Goal: Information Seeking & Learning: Learn about a topic

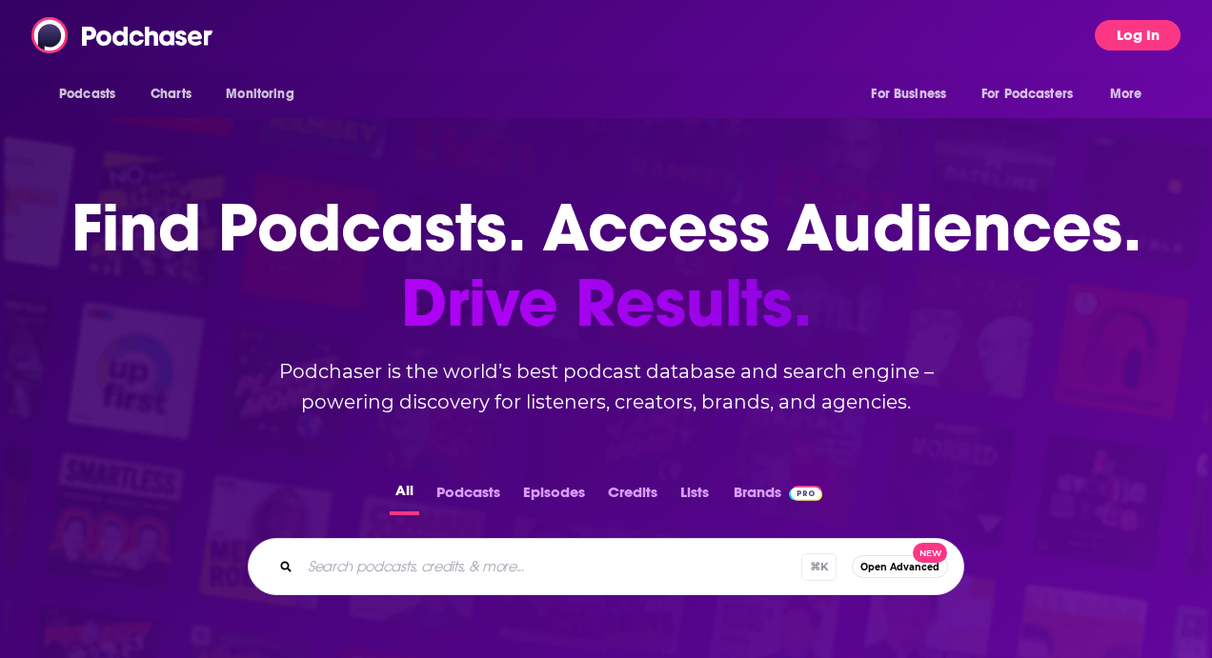
click at [1142, 43] on button "Log In" at bounding box center [1138, 35] width 86 height 30
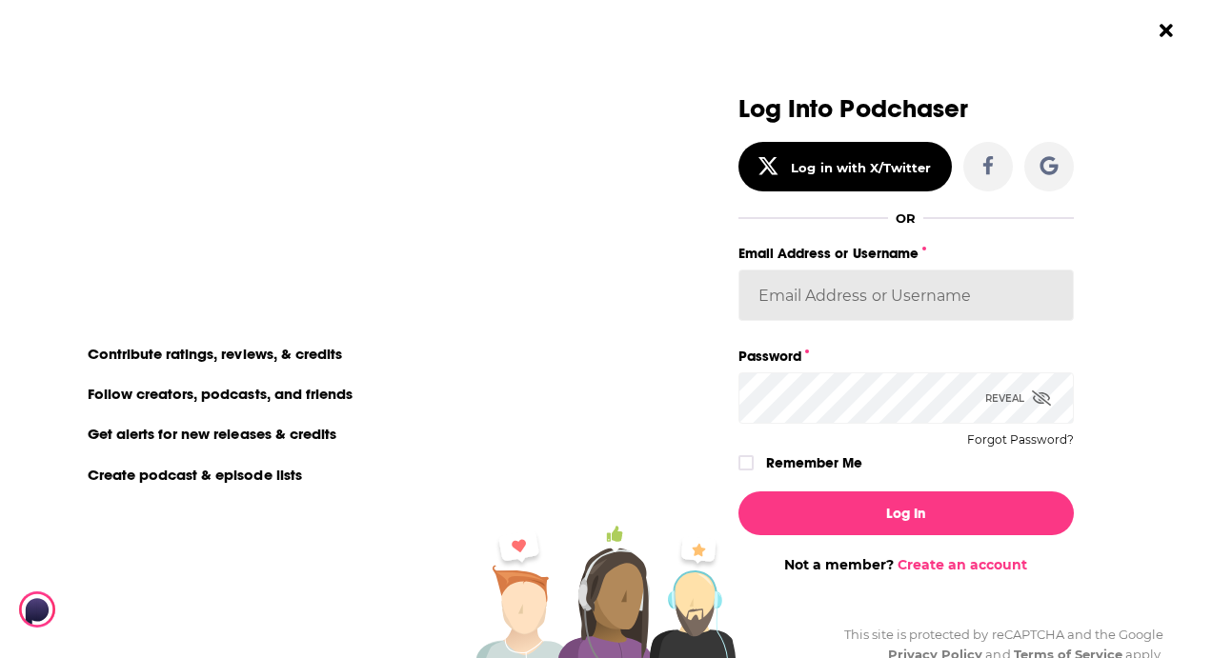
type input "[PERSON_NAME][EMAIL_ADDRESS][DOMAIN_NAME]"
click at [1044, 396] on icon "Dialog" at bounding box center [1041, 398] width 19 height 15
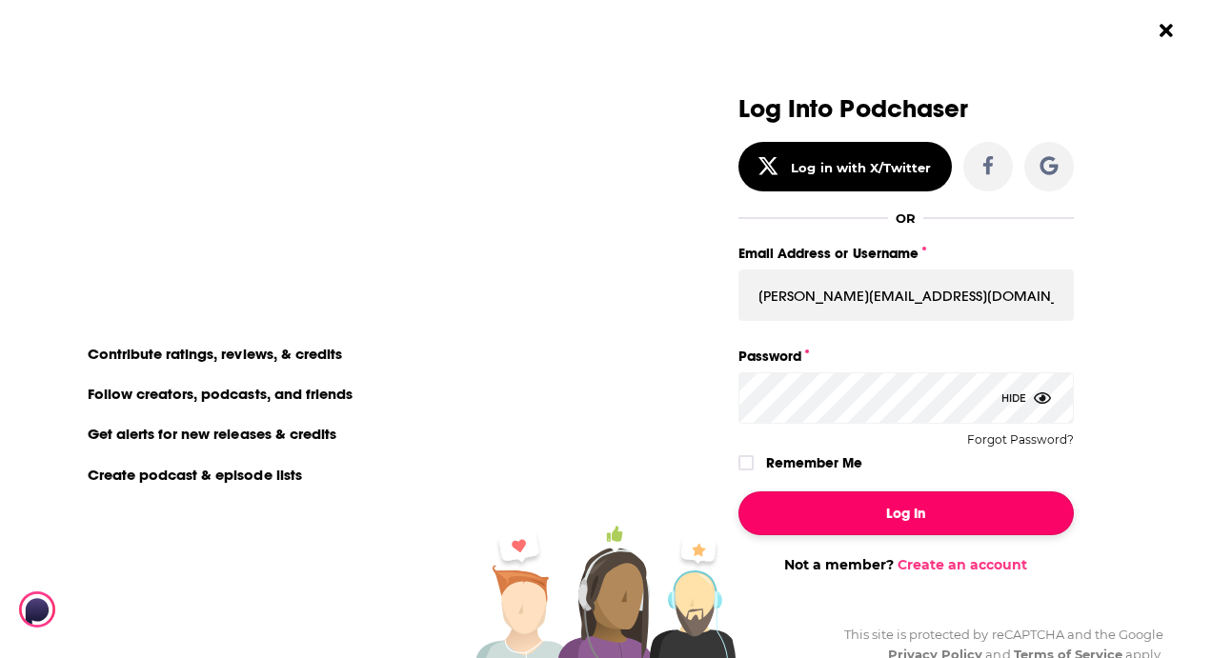
click at [759, 515] on button "Log In" at bounding box center [905, 514] width 335 height 44
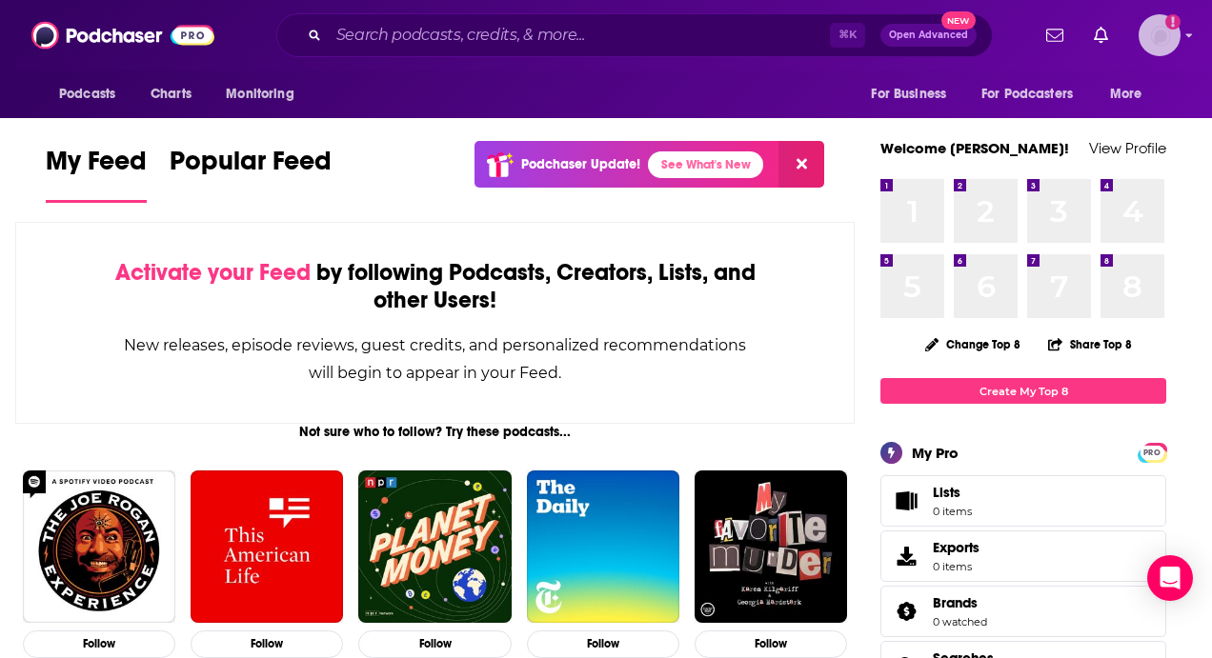
click at [1172, 33] on img "Logged in as ZenoCuisinart" at bounding box center [1159, 35] width 42 height 42
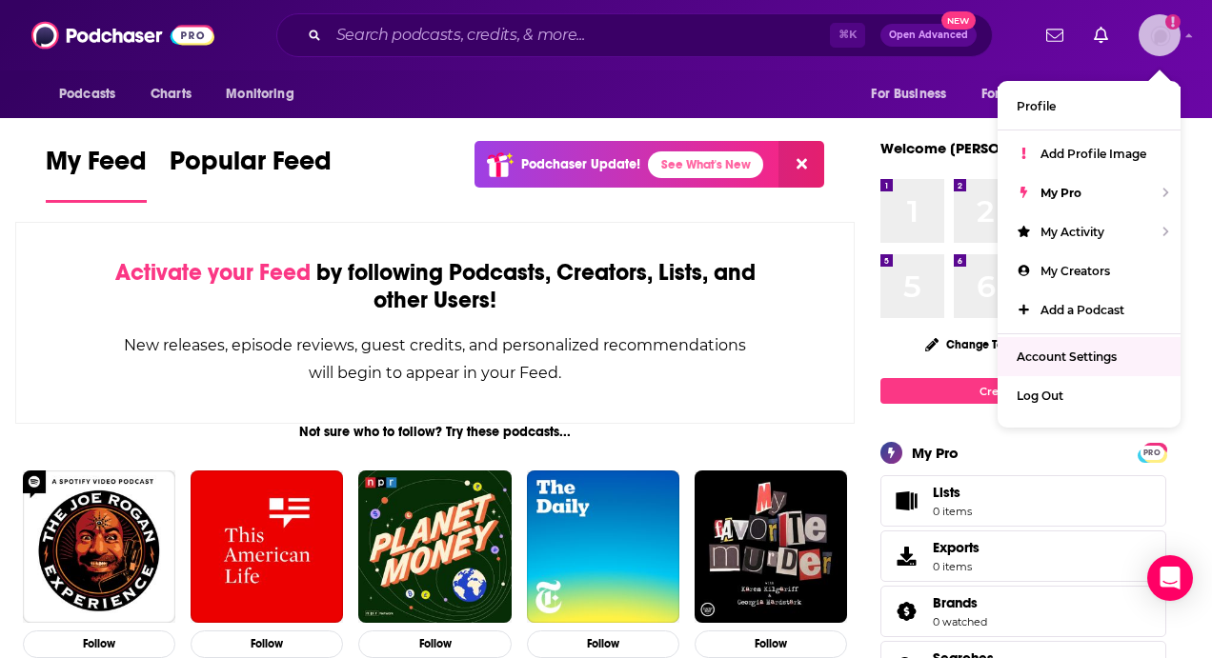
click at [1067, 351] on span "Account Settings" at bounding box center [1066, 357] width 100 height 14
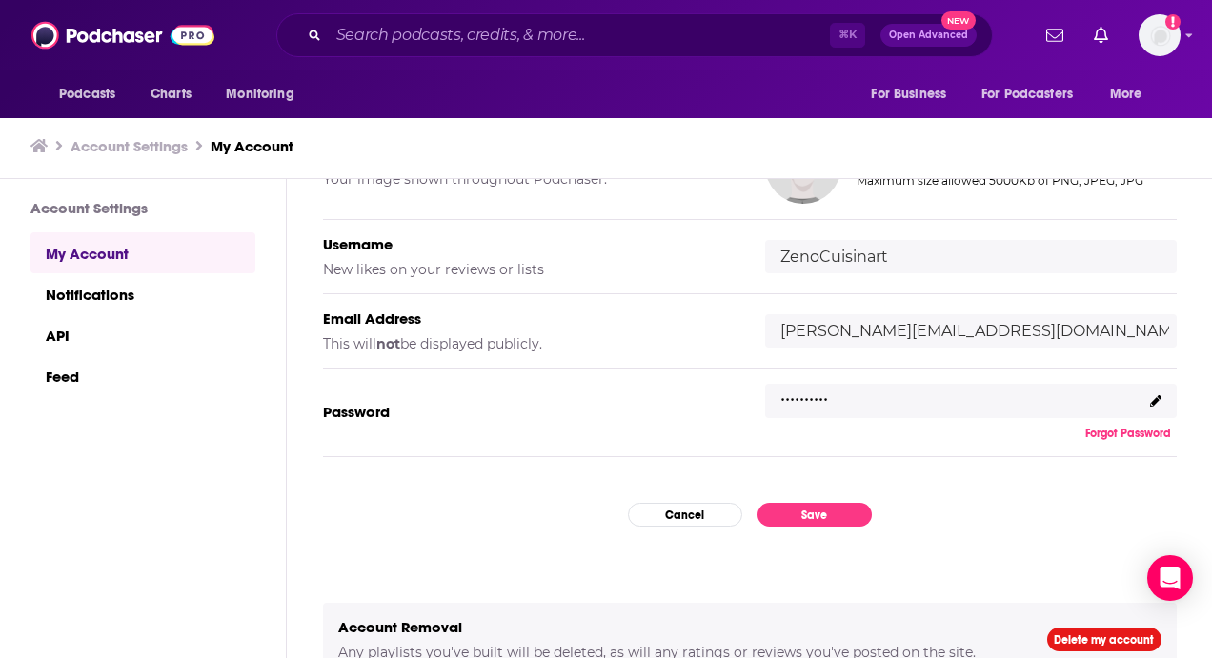
scroll to position [235, 0]
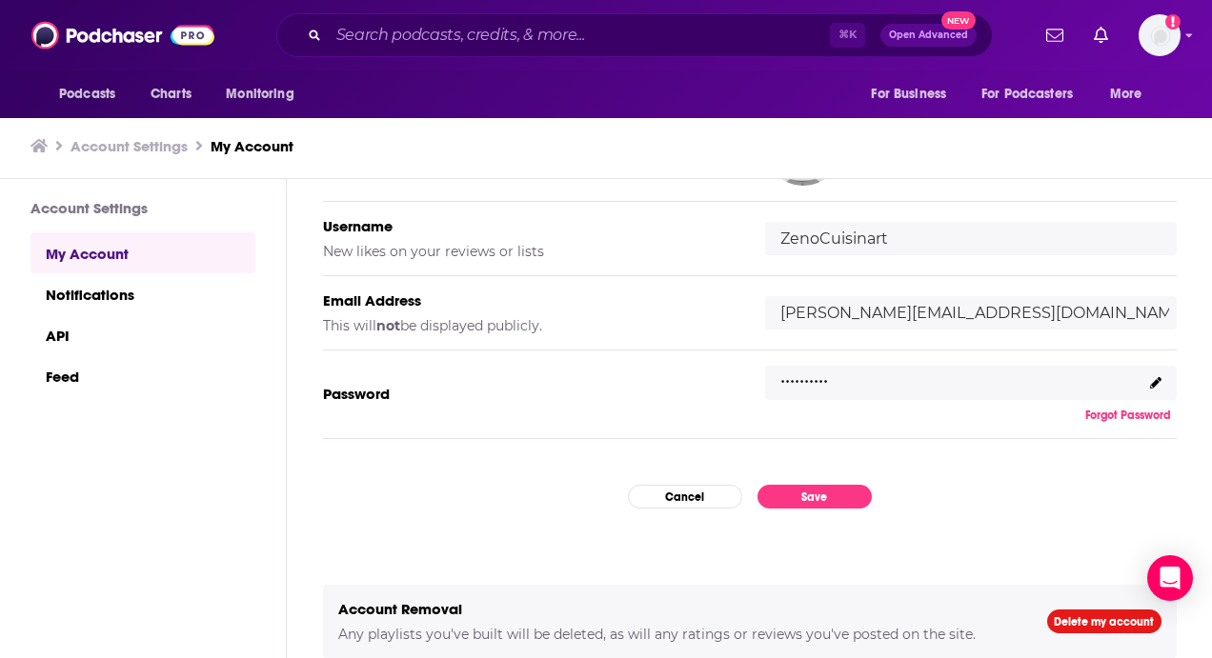
click at [1152, 388] on icon at bounding box center [1155, 382] width 11 height 11
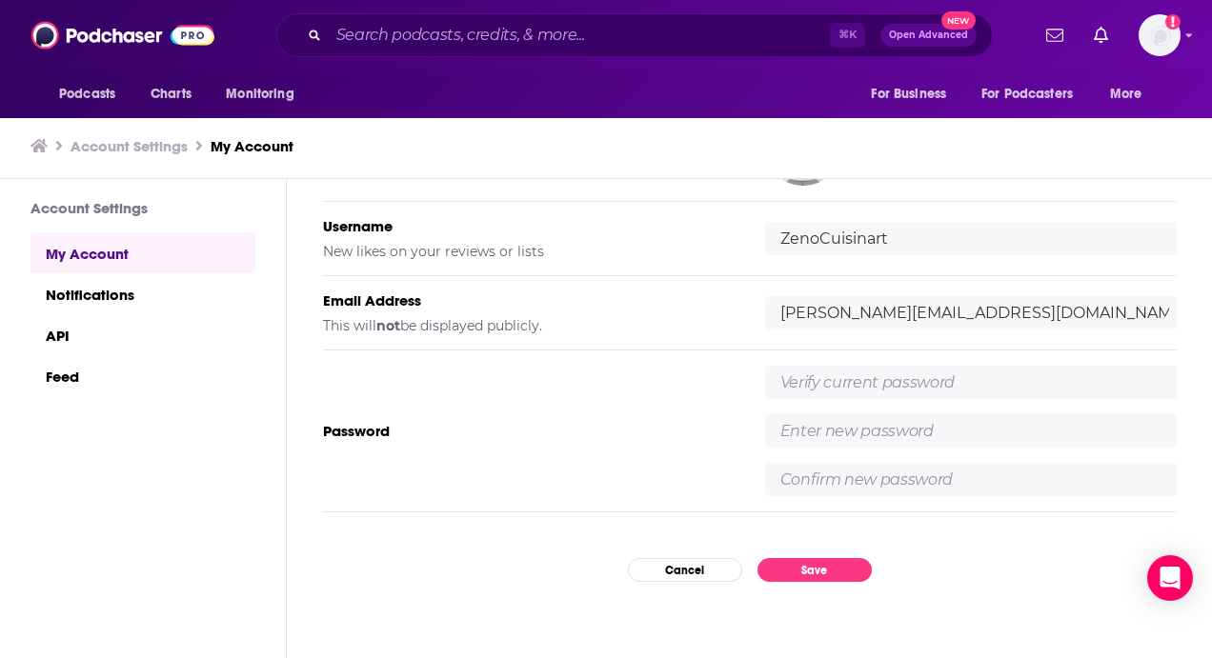
click at [784, 383] on input "text" at bounding box center [971, 382] width 412 height 33
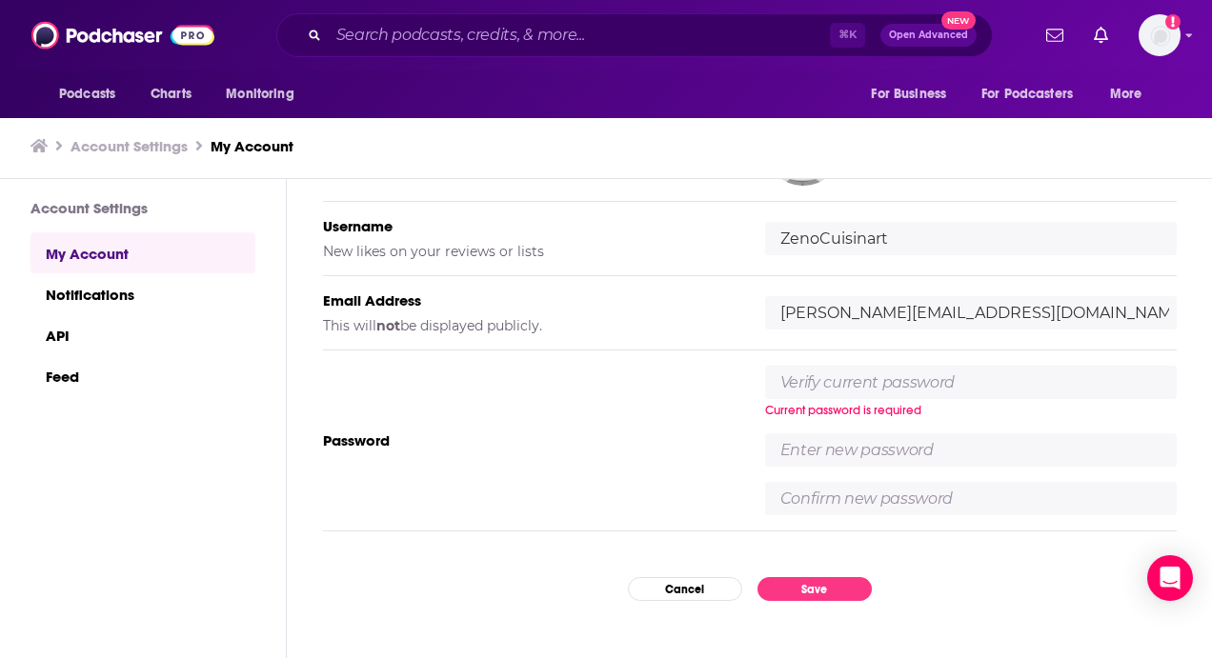
click at [660, 487] on div "Password Current password is required" at bounding box center [750, 441] width 854 height 181
click at [860, 461] on input "text" at bounding box center [971, 449] width 412 height 33
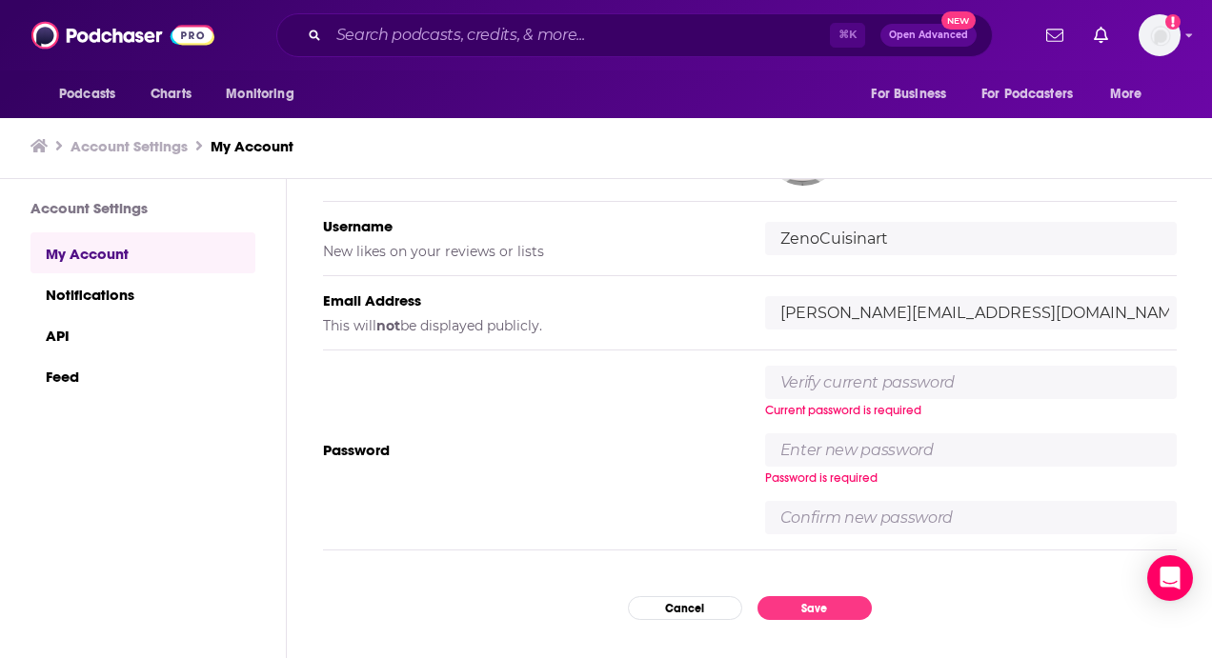
click at [782, 382] on input "text" at bounding box center [971, 382] width 412 height 33
type input "Petunia272!"
type input "ZenoNY123!"
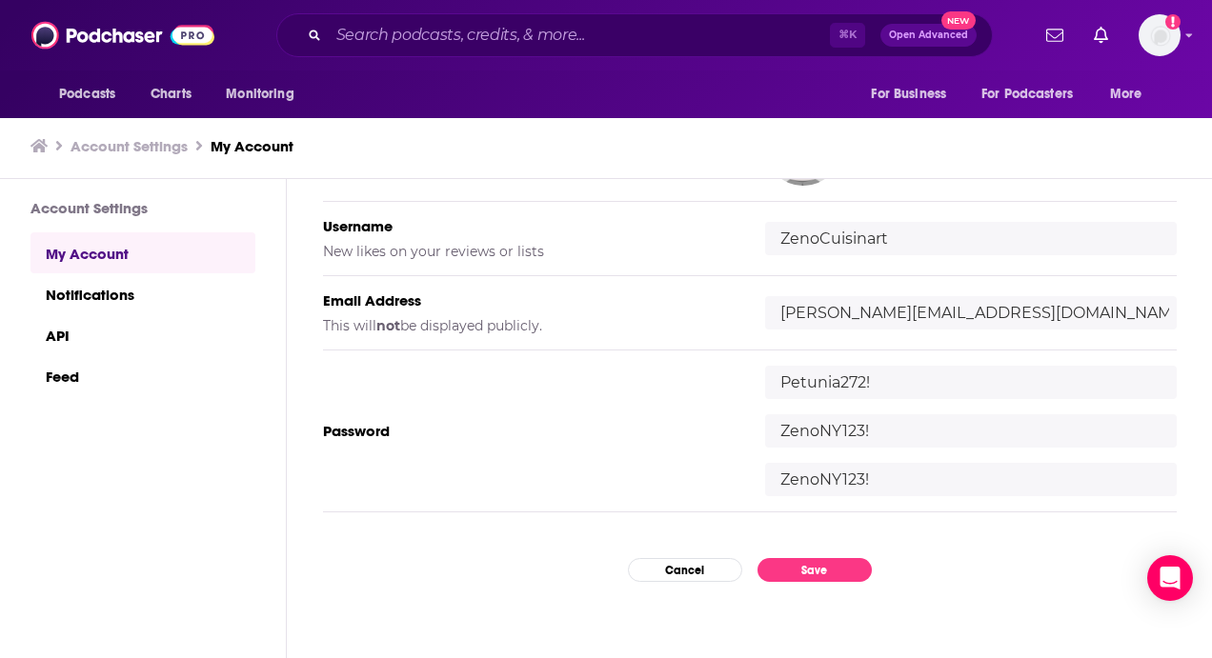
click at [911, 445] on input "ZenoNY123!" at bounding box center [971, 430] width 412 height 33
click at [893, 485] on input "ZenoNY123!" at bounding box center [971, 479] width 412 height 33
click at [841, 568] on button "Save" at bounding box center [814, 570] width 114 height 24
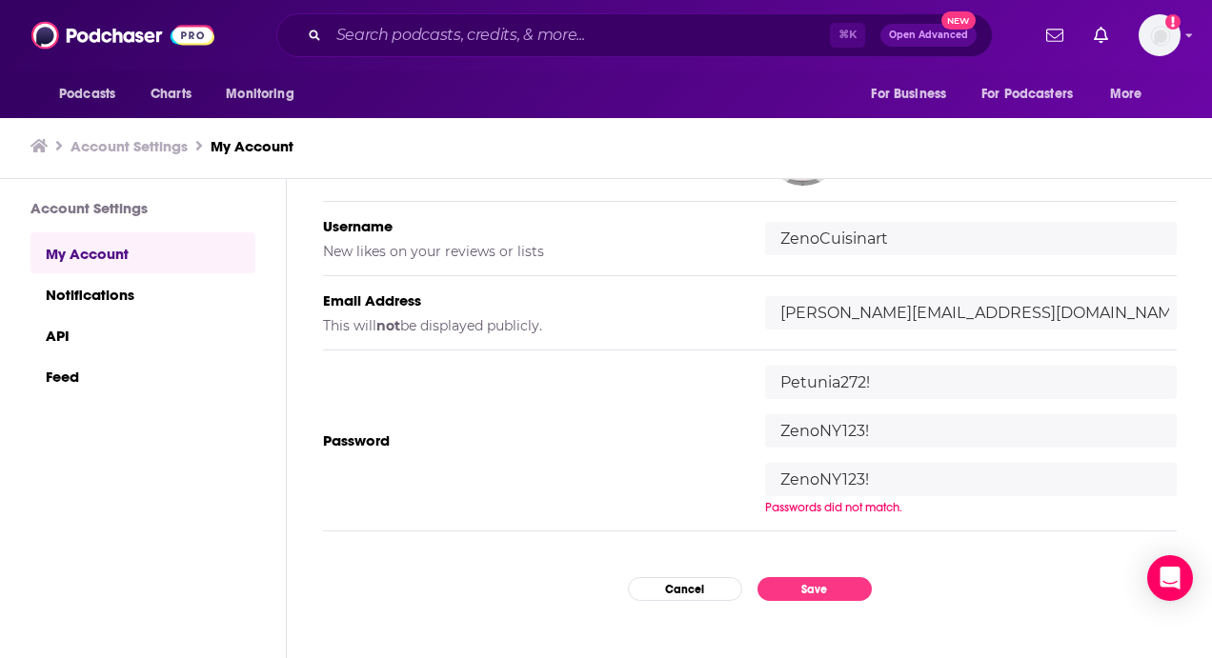
scroll to position [227, 0]
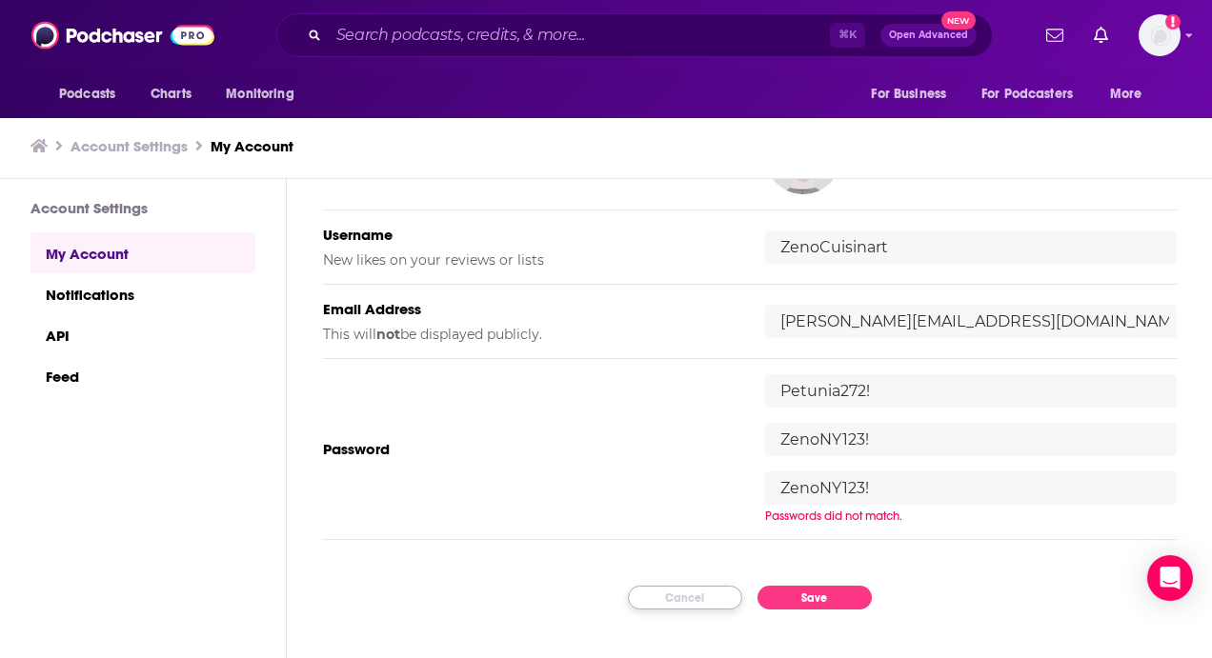
click at [678, 600] on button "Cancel" at bounding box center [685, 598] width 114 height 24
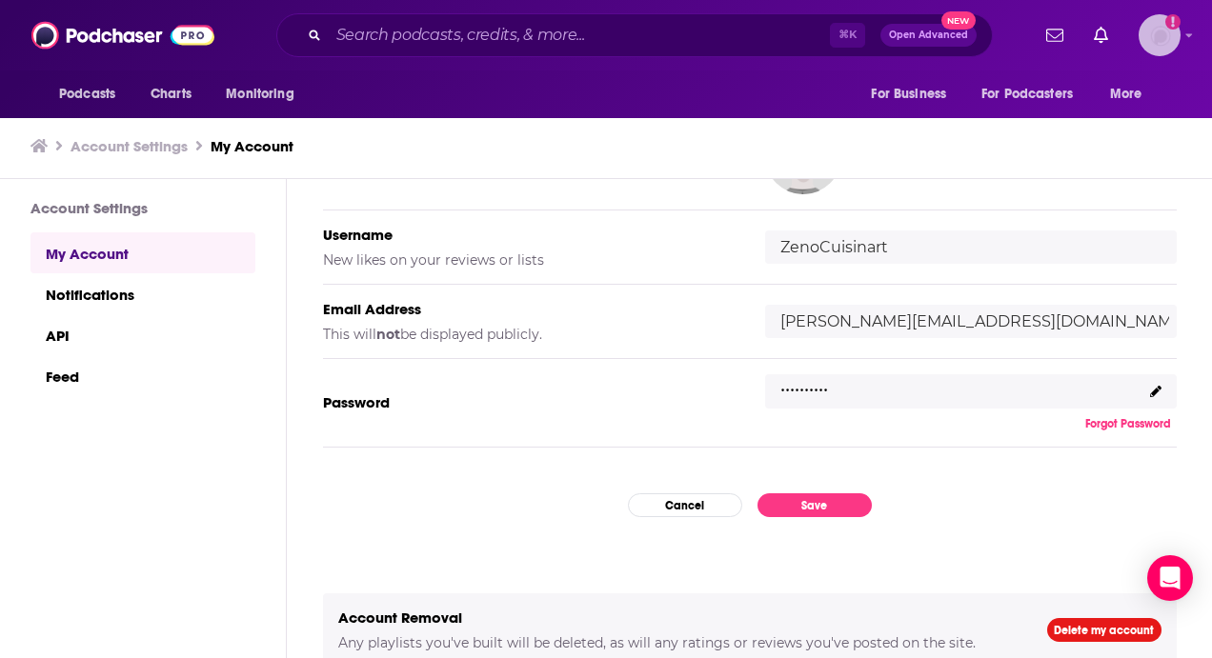
click at [1171, 45] on img "Logged in as ZenoCuisinart" at bounding box center [1159, 35] width 42 height 42
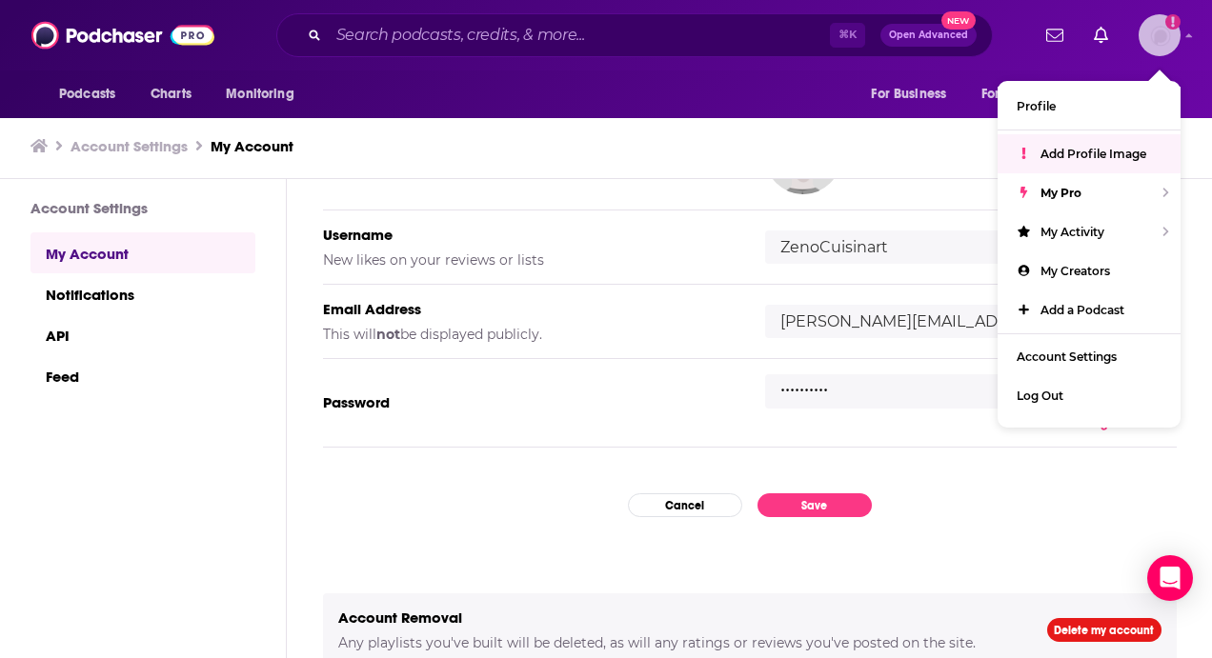
click at [1116, 152] on span "Add Profile Image" at bounding box center [1093, 154] width 106 height 14
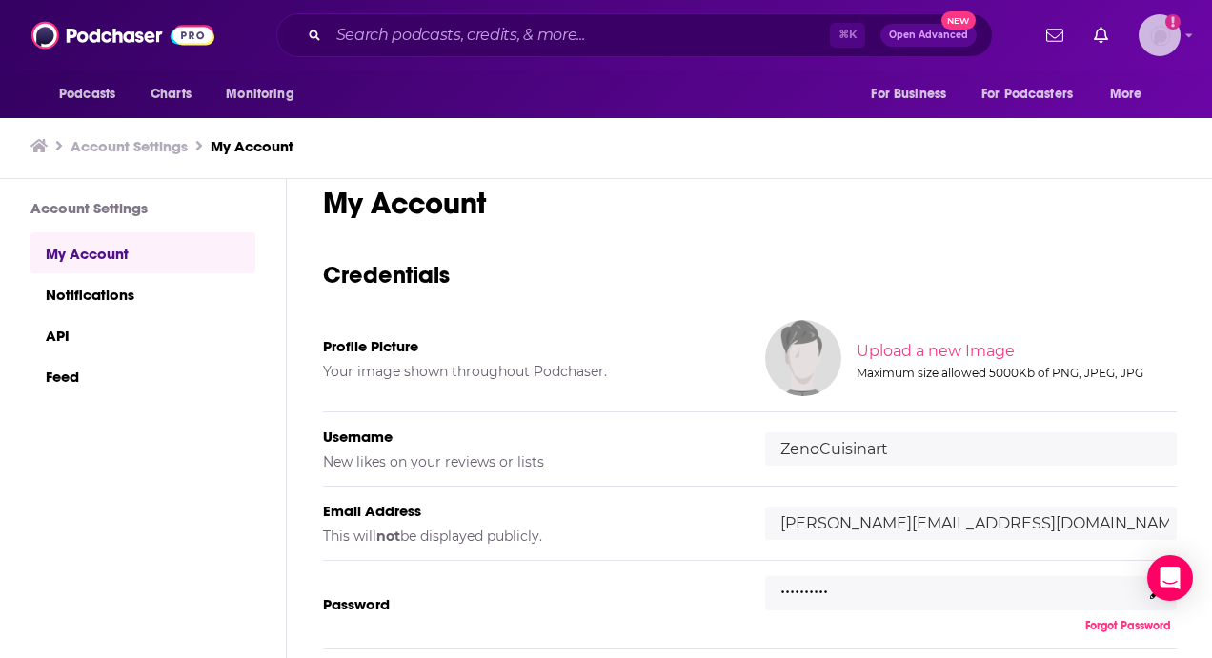
scroll to position [20, 0]
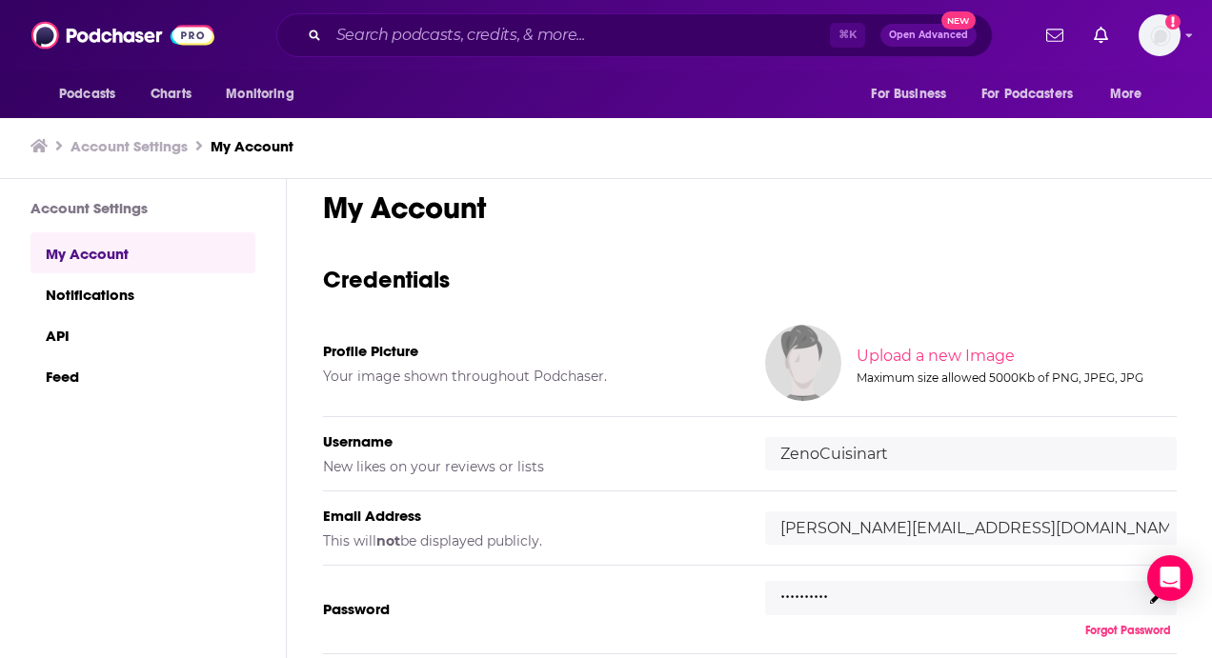
click at [914, 356] on input "file" at bounding box center [1014, 356] width 949 height 86
type input "C:\fakepath\Headshot.jpg"
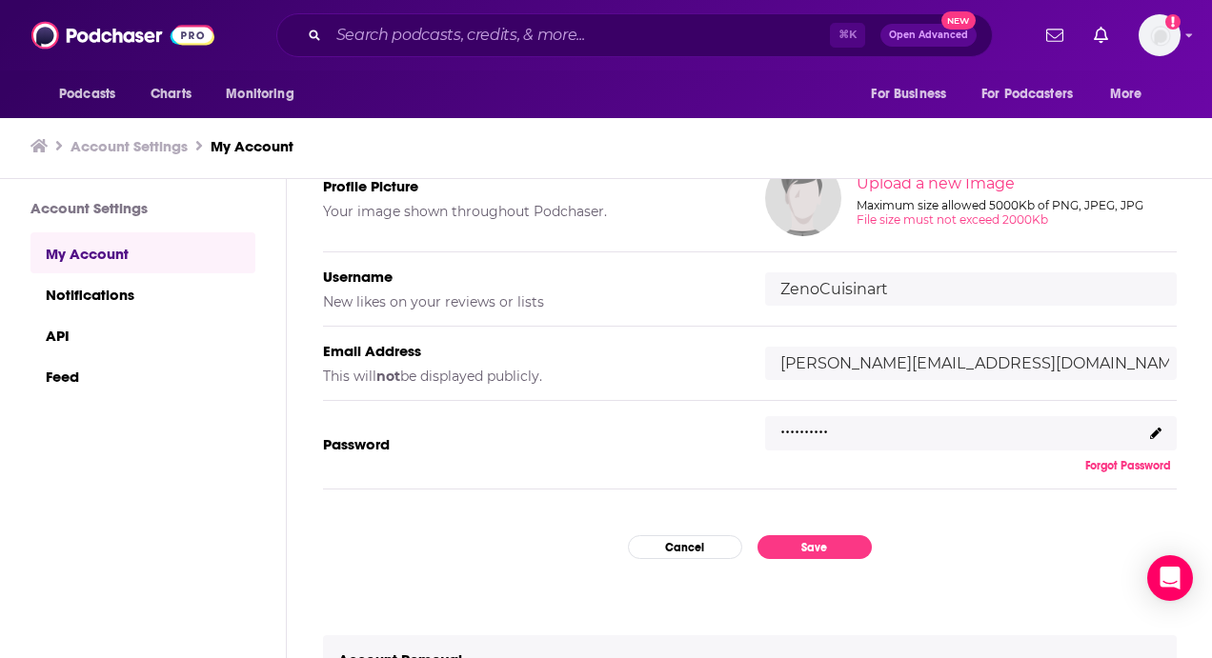
scroll to position [189, 0]
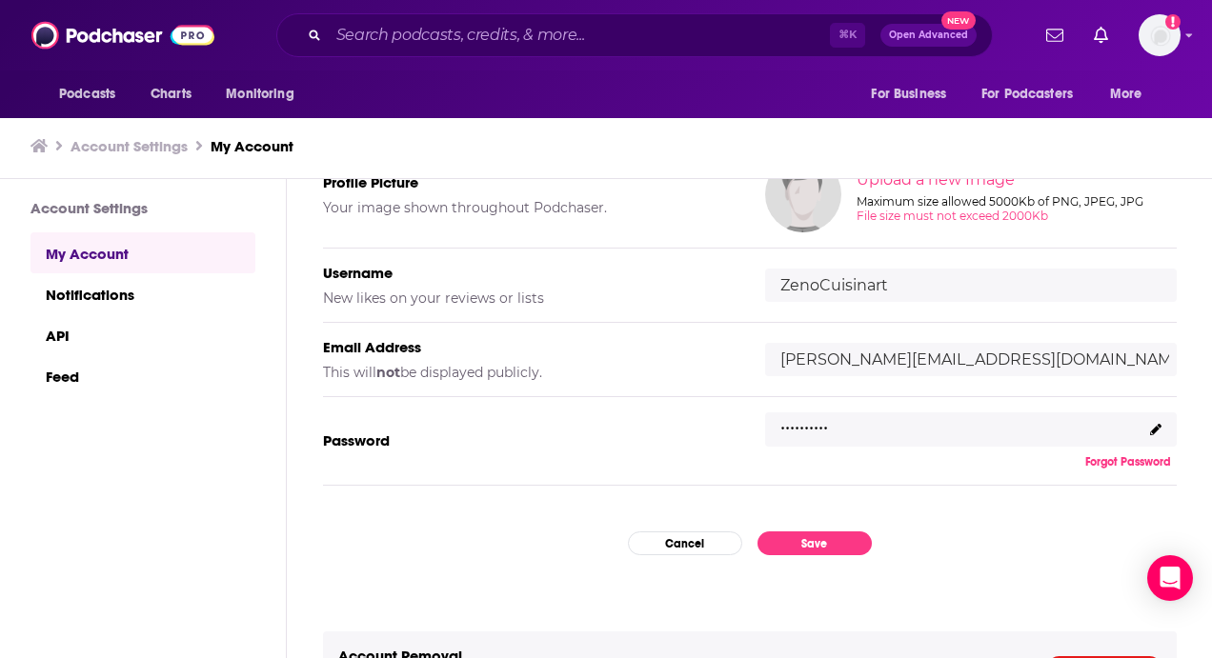
click at [956, 434] on div ".........." at bounding box center [971, 429] width 412 height 34
click at [771, 428] on div ".........." at bounding box center [971, 429] width 412 height 34
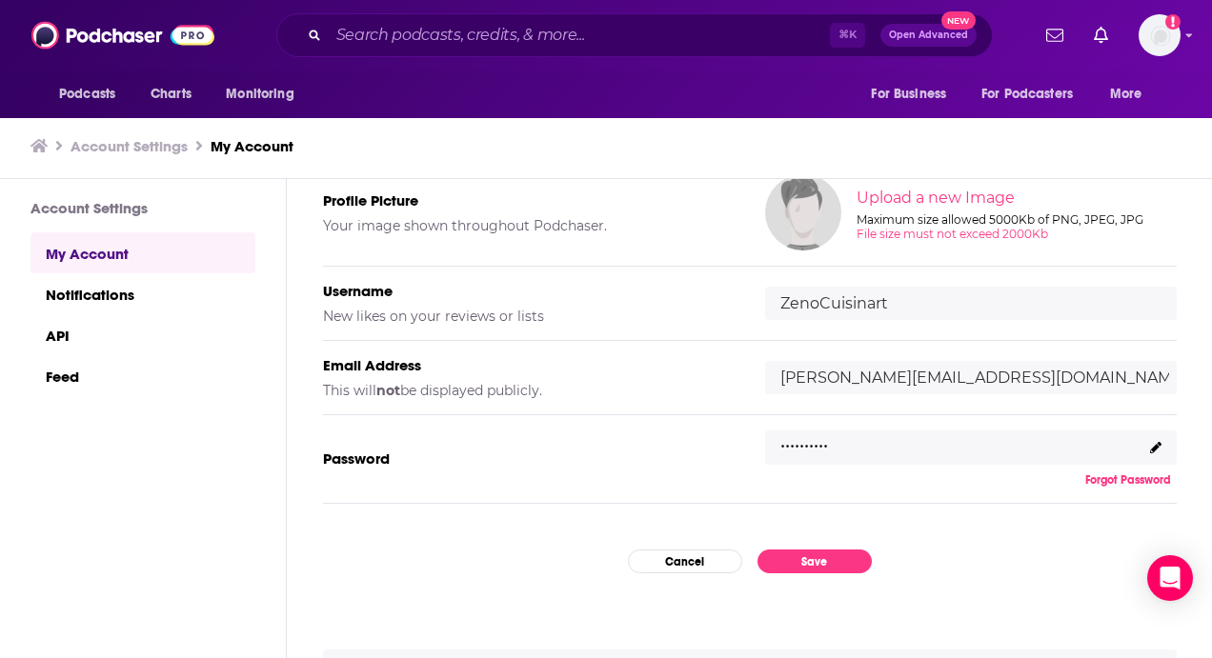
scroll to position [172, 0]
click at [1123, 478] on button "Forgot Password" at bounding box center [1127, 478] width 97 height 15
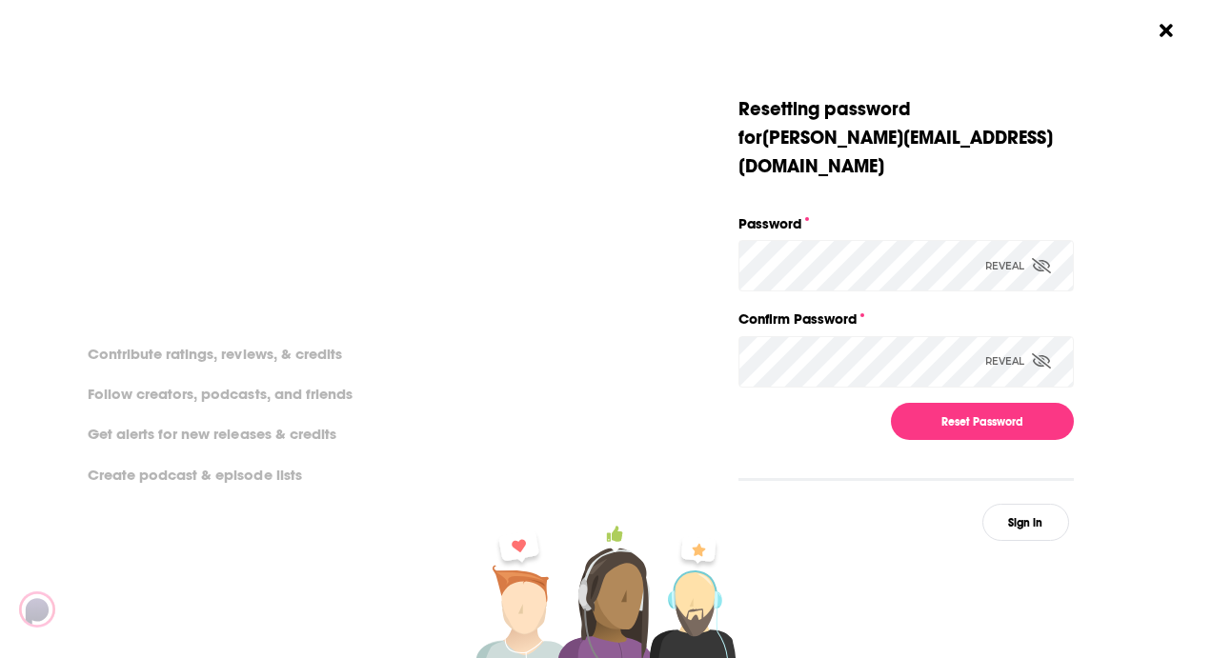
click at [697, 415] on div "Dialog" at bounding box center [570, 318] width 335 height 446
click at [1036, 403] on button "Reset Password" at bounding box center [982, 421] width 183 height 37
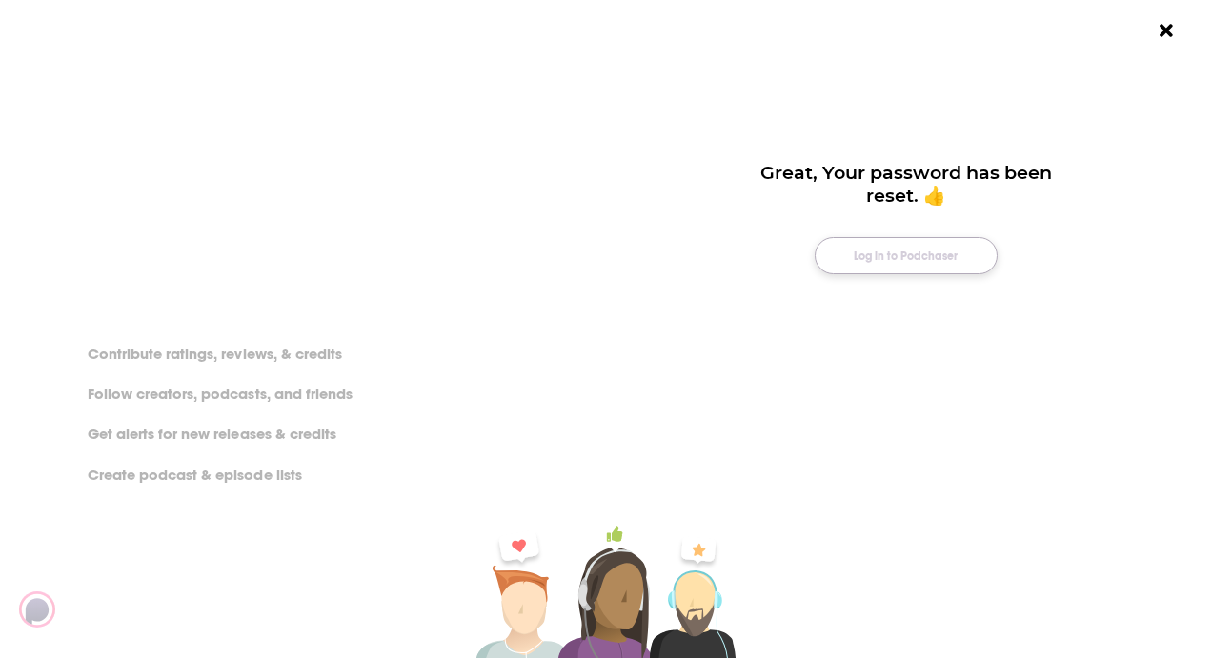
click at [894, 251] on button "Log in to Podchaser" at bounding box center [906, 255] width 183 height 37
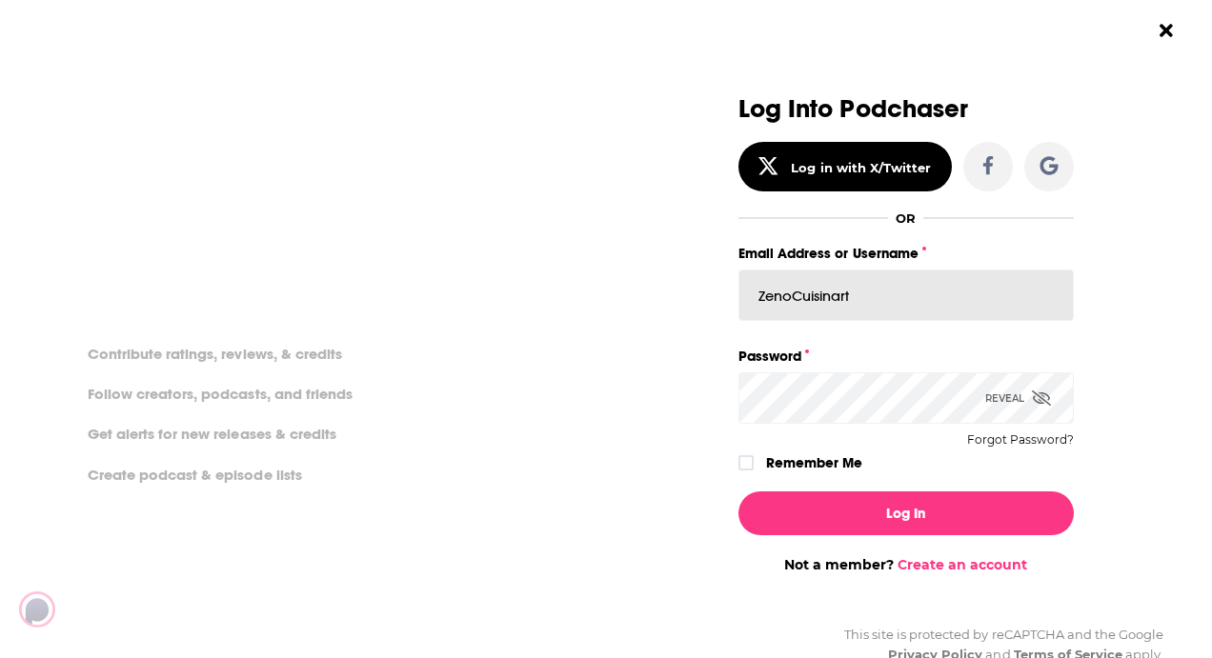
click at [904, 309] on input "ZenoCuisinart" at bounding box center [905, 295] width 335 height 51
type input "[PERSON_NAME][EMAIL_ADDRESS][DOMAIN_NAME]"
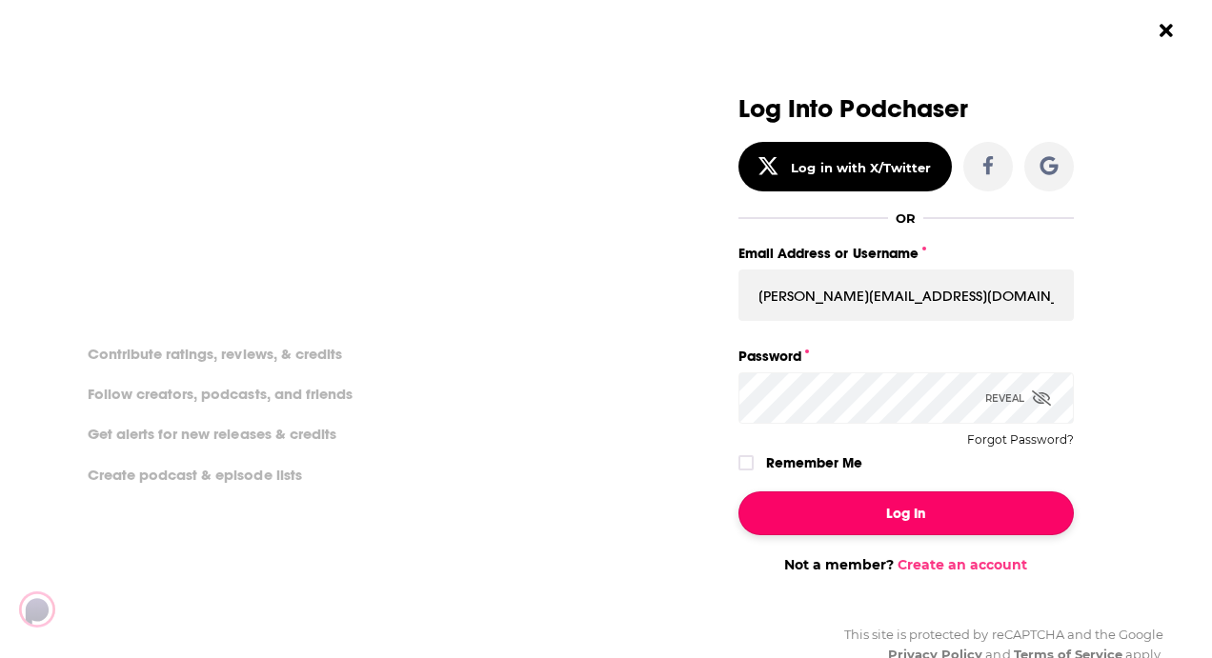
click at [918, 524] on button "Log In" at bounding box center [905, 514] width 335 height 44
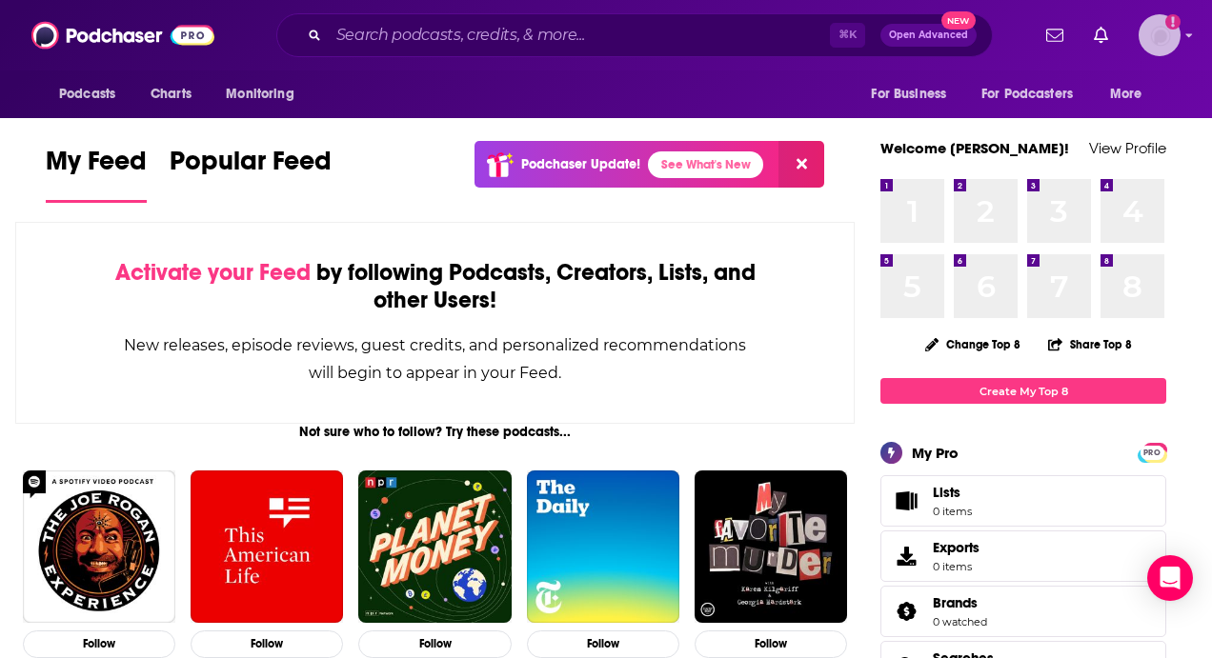
click at [1156, 21] on img "Logged in as ZenoCuisinart" at bounding box center [1159, 35] width 42 height 42
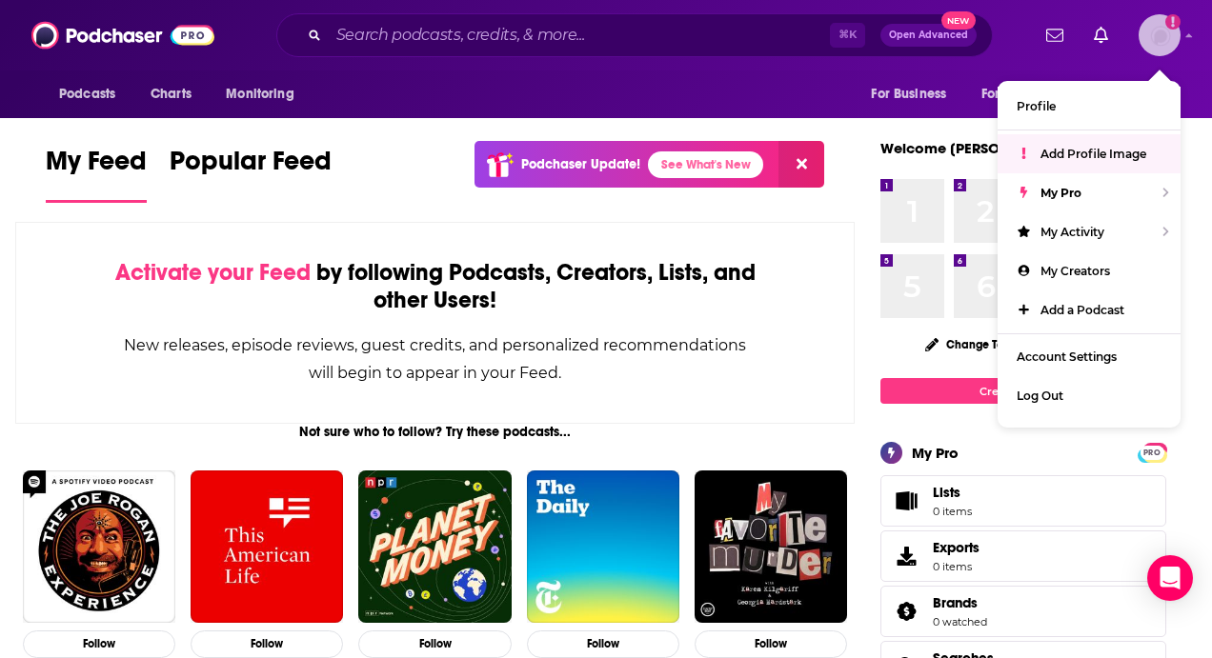
click at [1072, 150] on span "Add Profile Image" at bounding box center [1093, 154] width 106 height 14
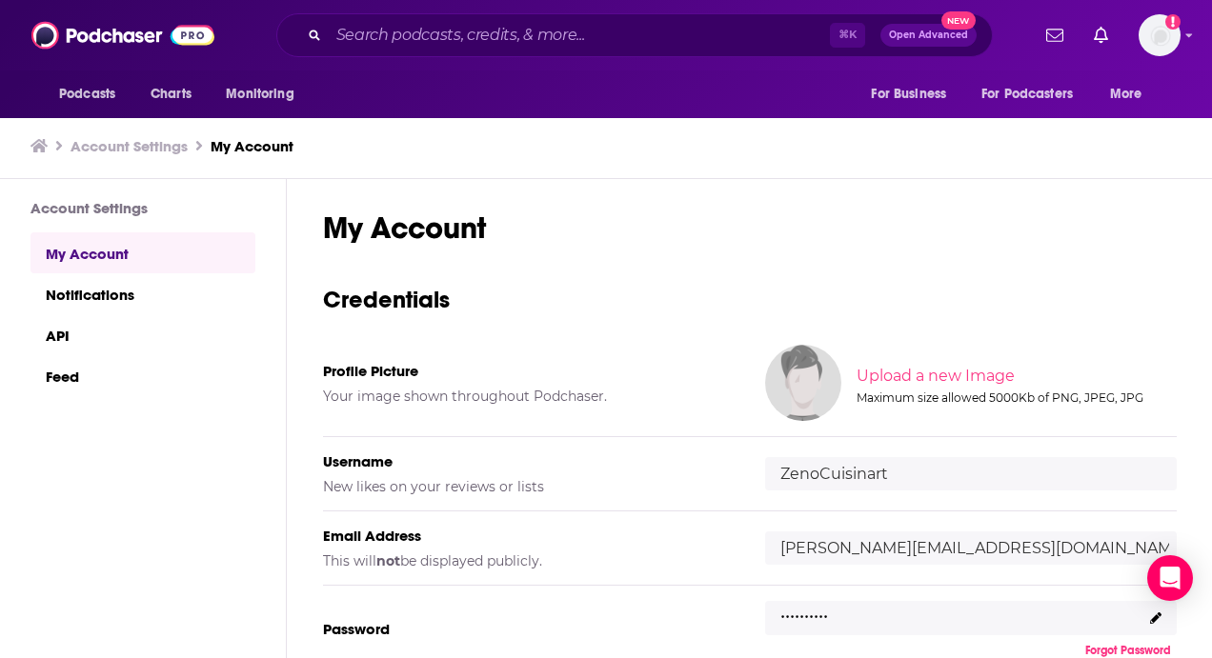
click at [918, 381] on input "file" at bounding box center [1014, 376] width 949 height 86
click at [934, 388] on input "file" at bounding box center [1014, 376] width 949 height 86
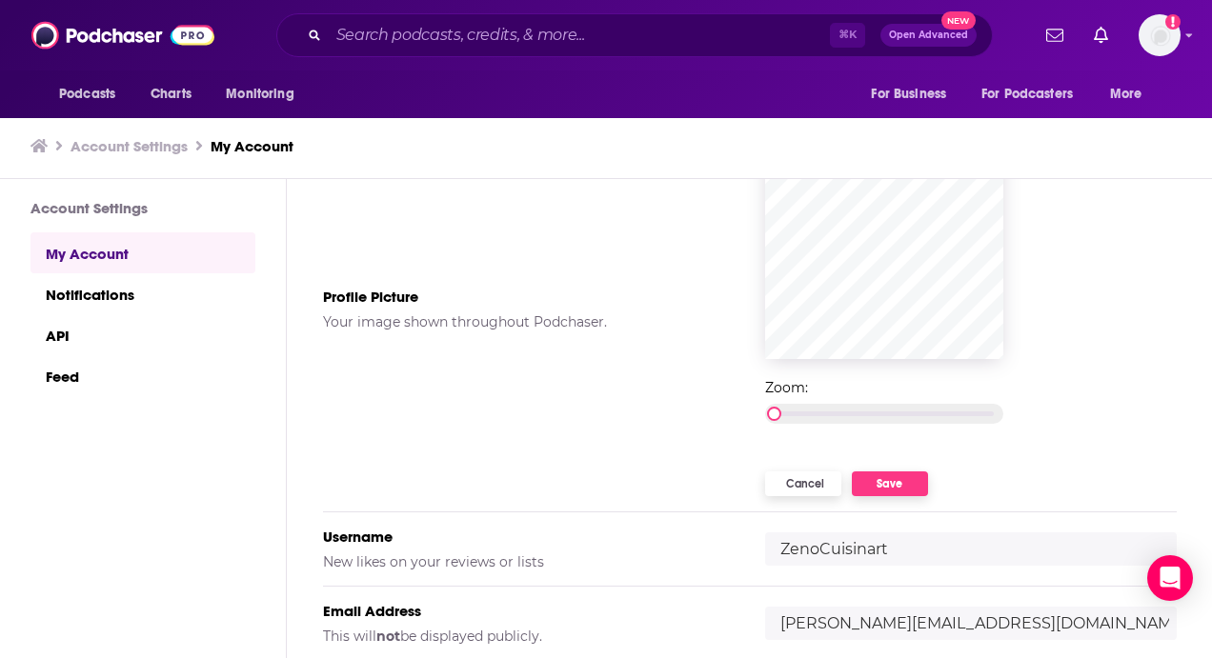
scroll to position [254, 0]
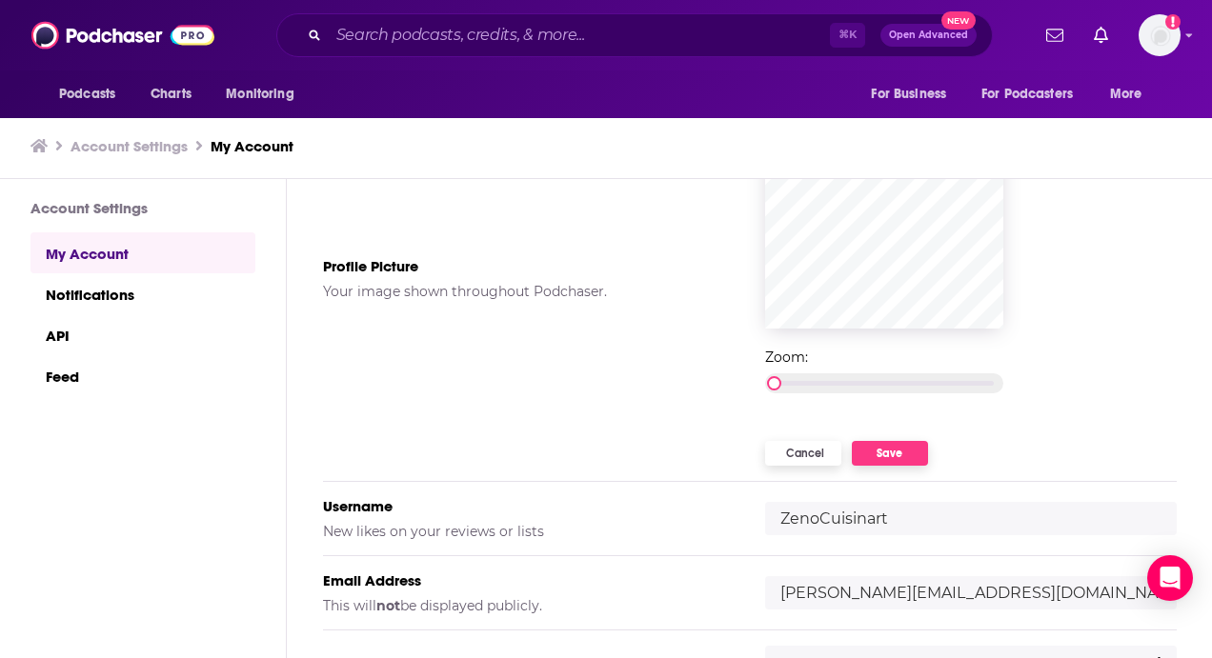
click at [940, 459] on div "Cancel Save" at bounding box center [971, 438] width 440 height 53
click at [903, 459] on button "Save" at bounding box center [890, 453] width 76 height 25
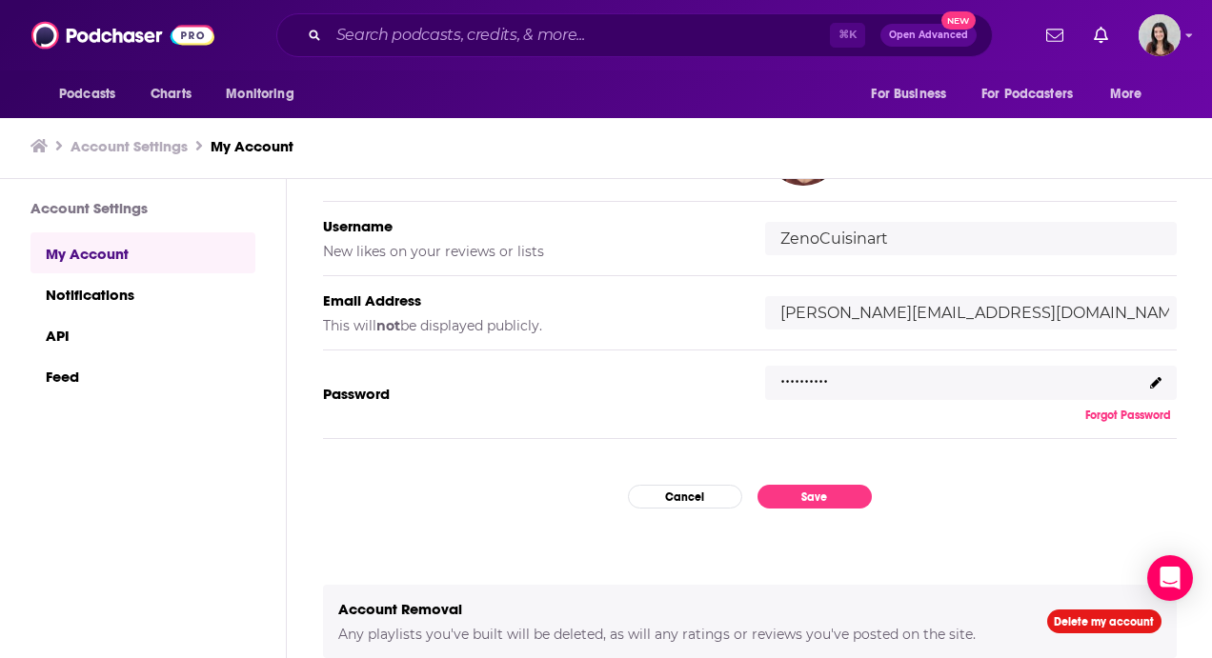
scroll to position [105, 0]
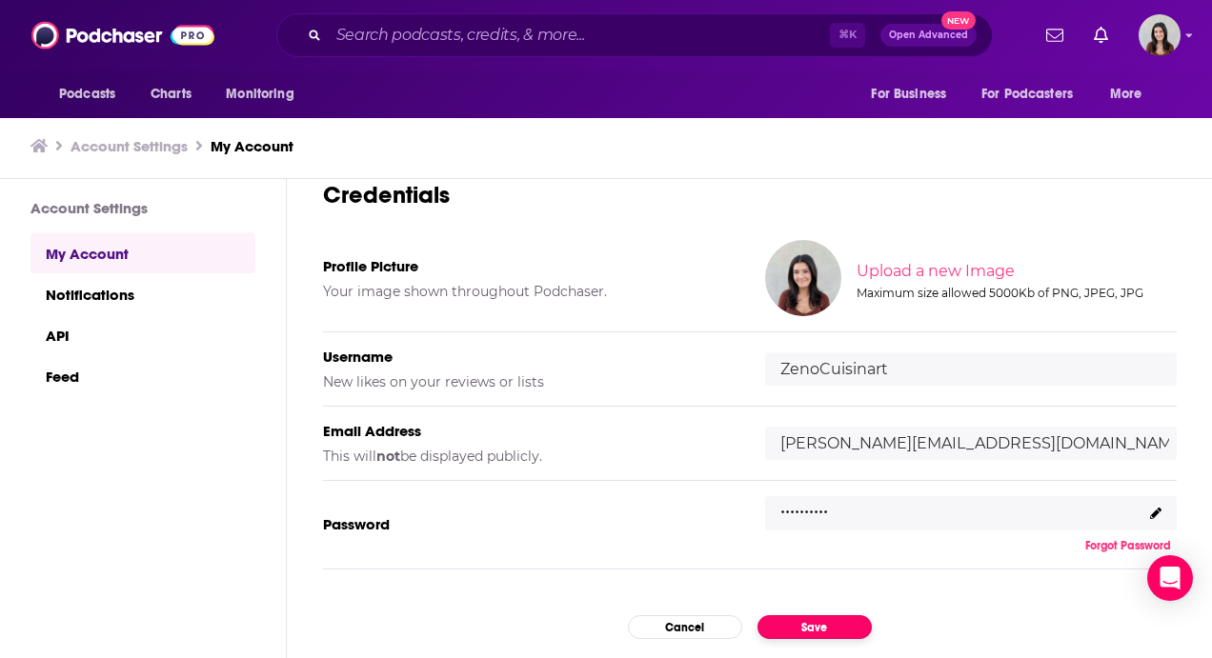
click at [810, 634] on button "Save" at bounding box center [814, 627] width 114 height 24
click at [790, 633] on button "Save" at bounding box center [814, 627] width 114 height 24
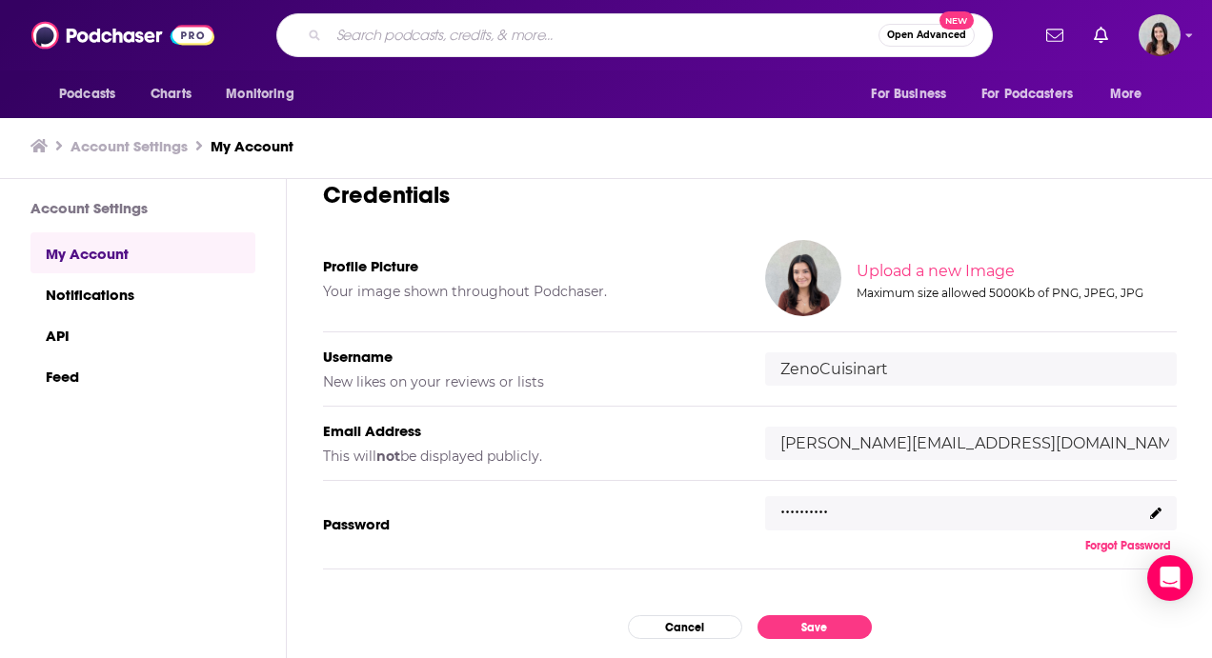
click at [389, 30] on input "Search podcasts, credits, & more..." at bounding box center [604, 35] width 550 height 30
type input "House Guest"
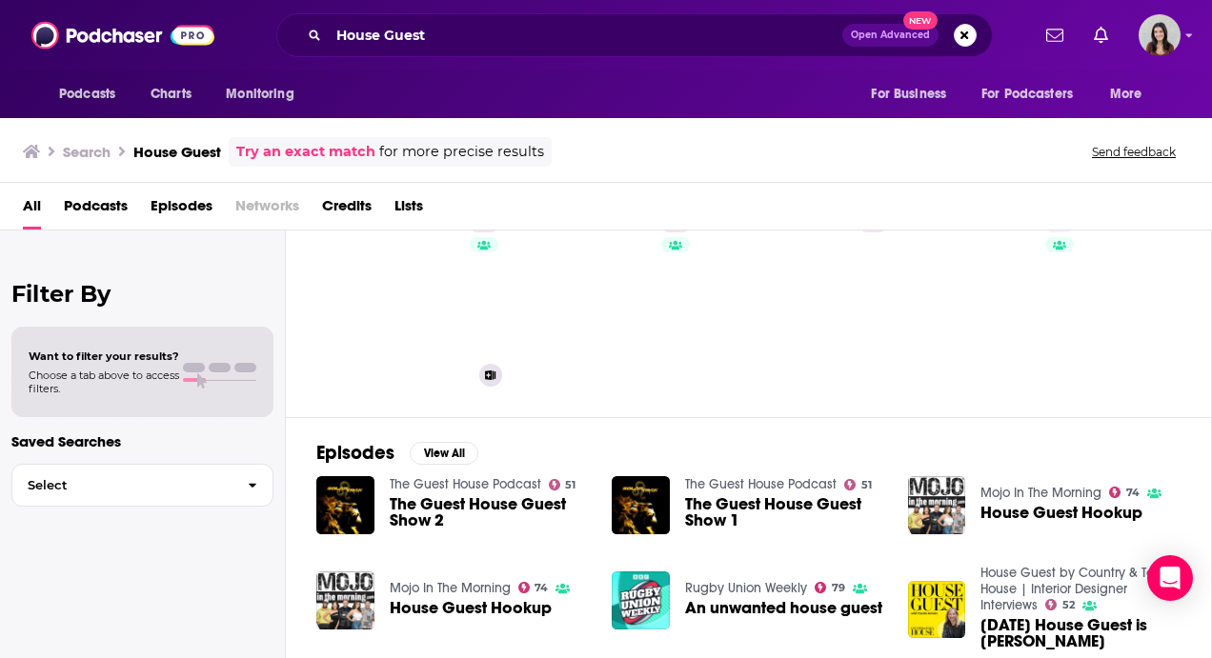
scroll to position [80, 0]
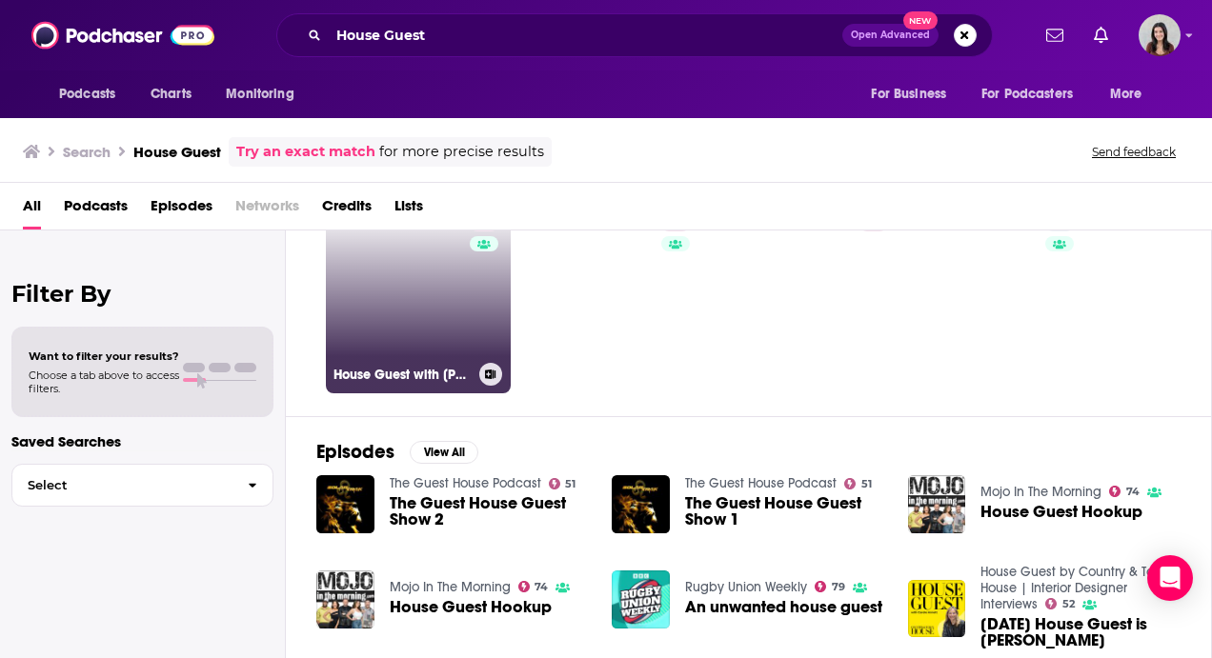
click at [422, 320] on link "56 House Guest with [PERSON_NAME]" at bounding box center [418, 301] width 185 height 185
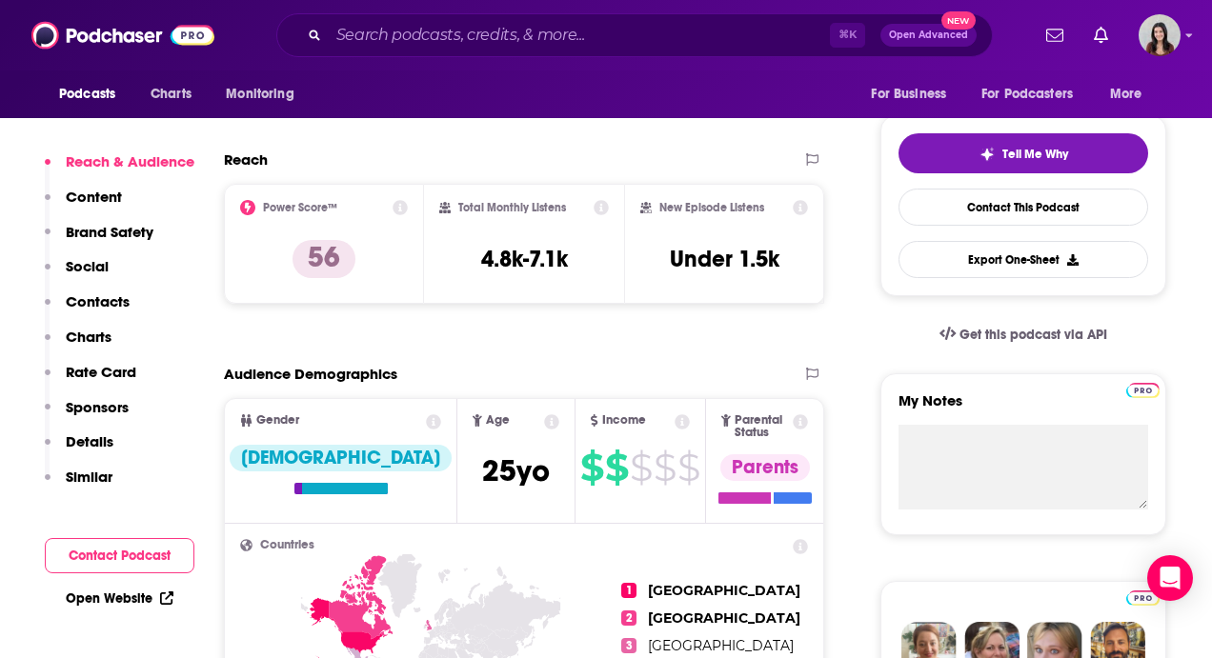
click at [81, 191] on p "Content" at bounding box center [94, 197] width 56 height 18
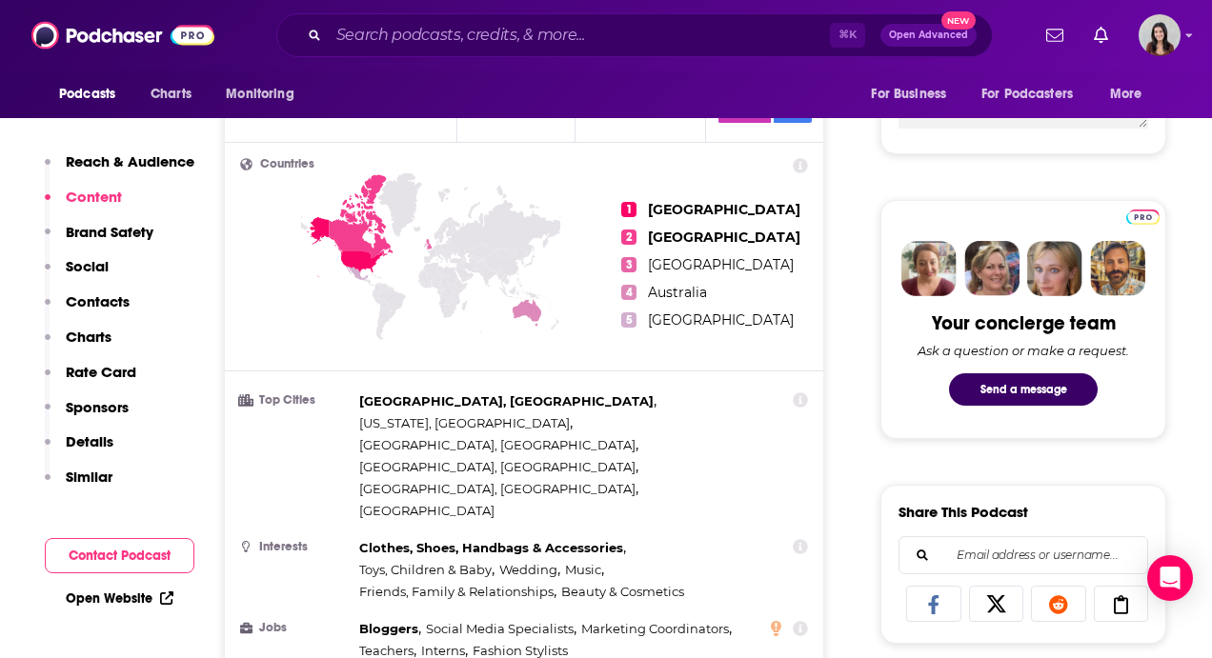
scroll to position [1234, 0]
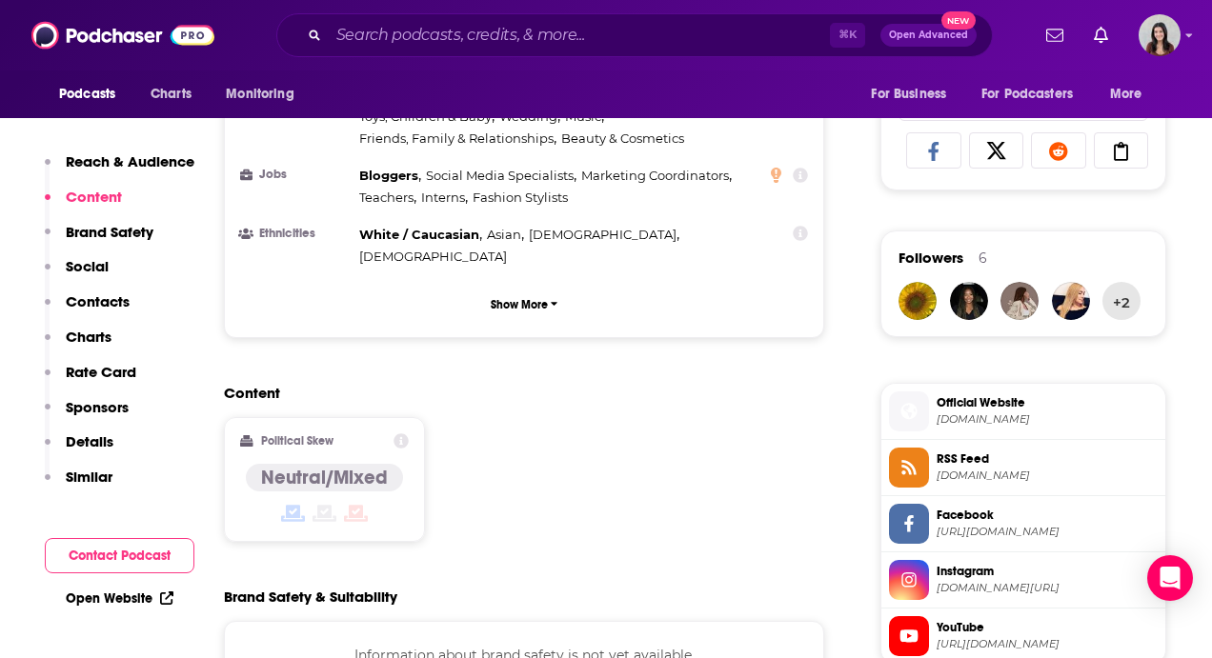
click at [359, 505] on icon at bounding box center [356, 513] width 24 height 17
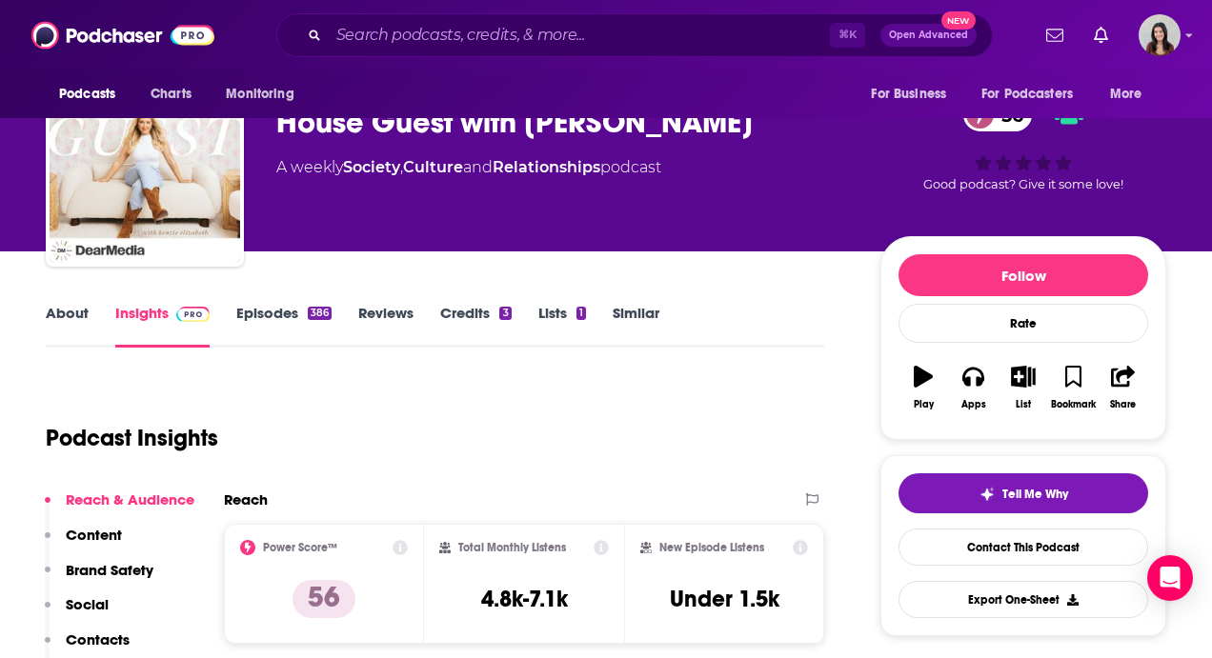
scroll to position [0, 0]
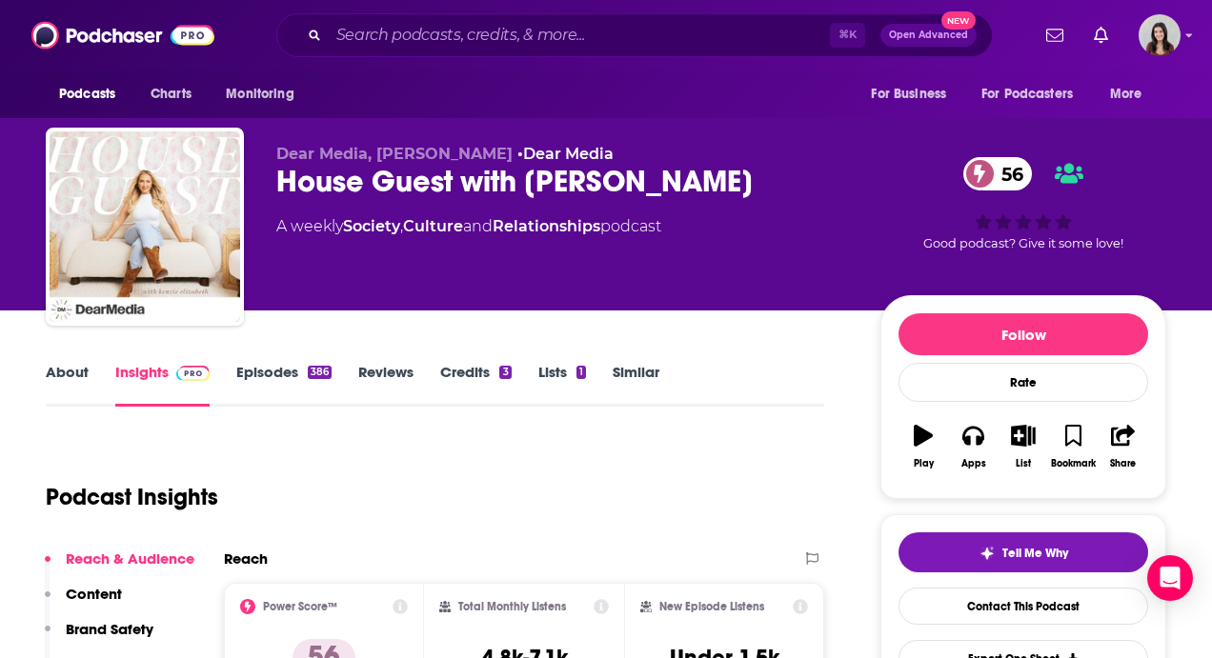
click at [149, 379] on link "Insights" at bounding box center [162, 385] width 94 height 44
click at [288, 379] on link "Episodes 386" at bounding box center [283, 385] width 95 height 44
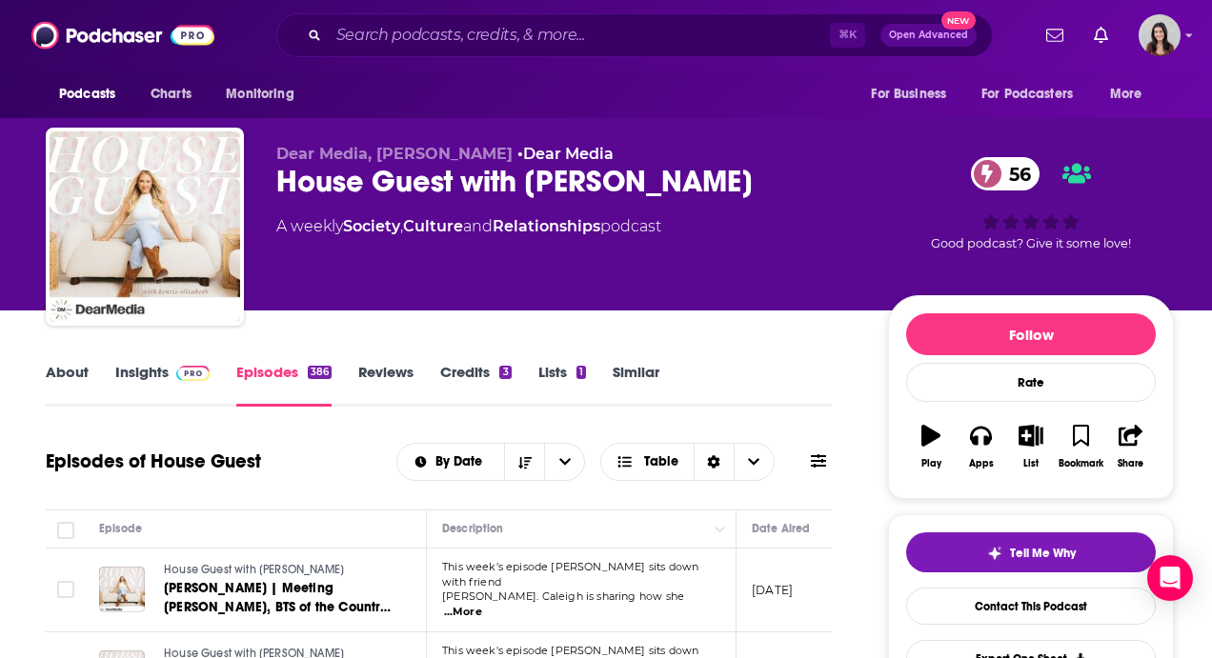
click at [815, 463] on icon at bounding box center [818, 460] width 15 height 15
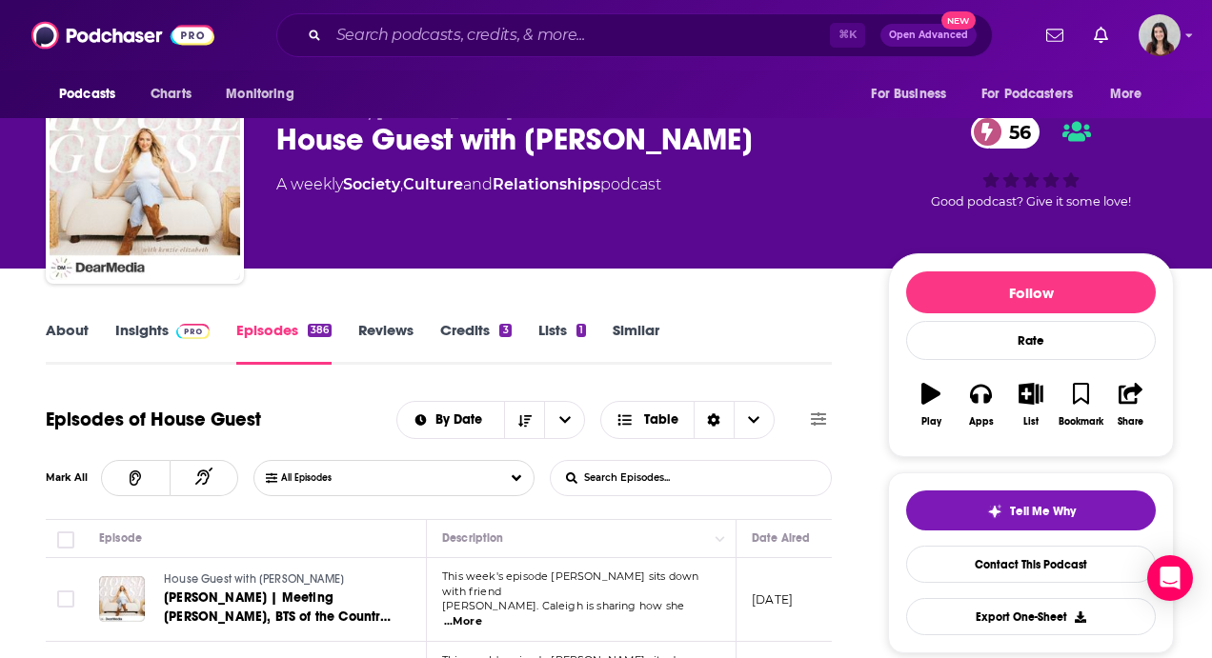
scroll to position [50, 0]
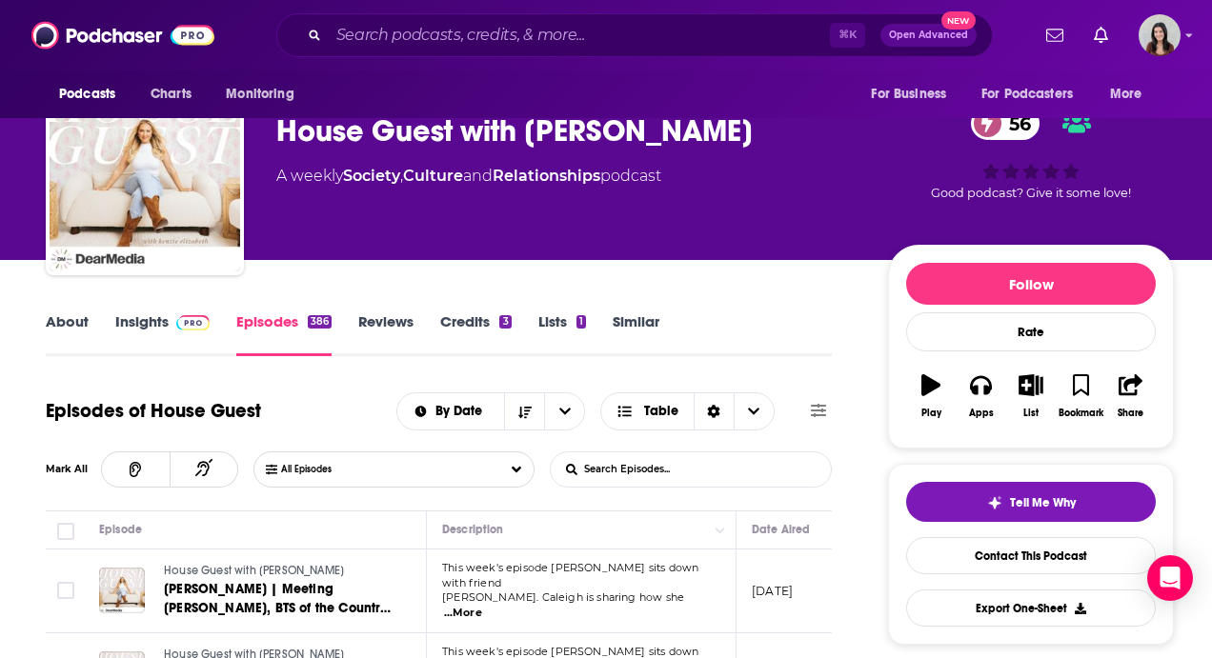
click at [599, 478] on input "List Search Input" at bounding box center [650, 470] width 199 height 34
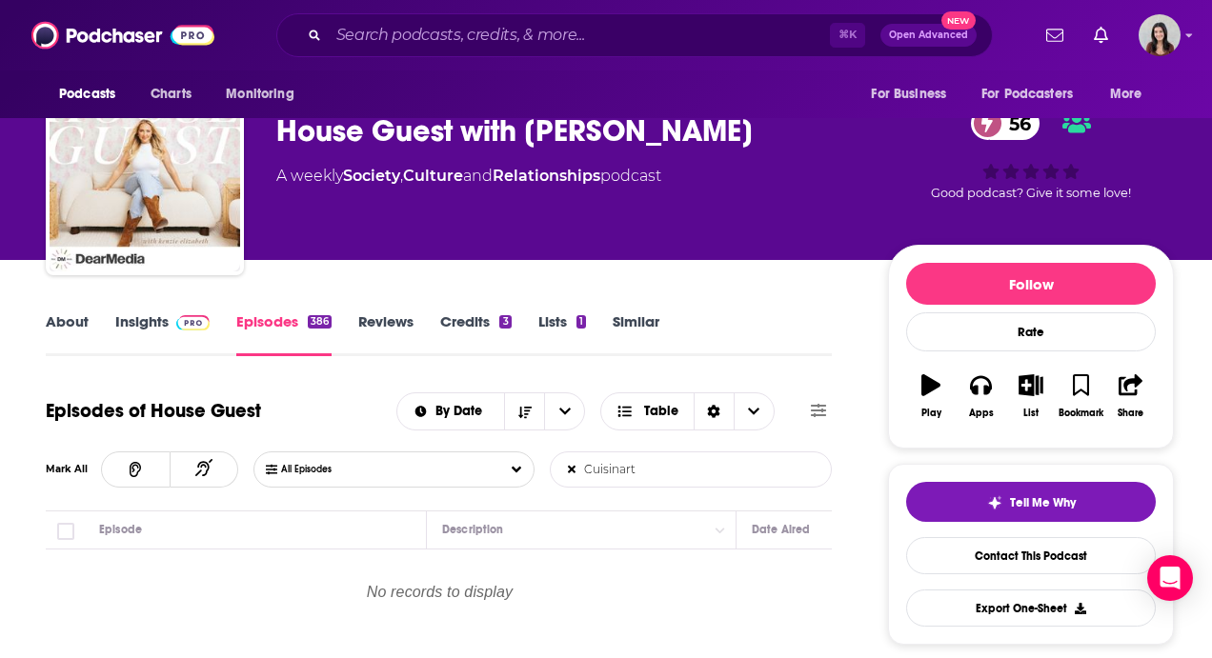
type input "Cuisinart"
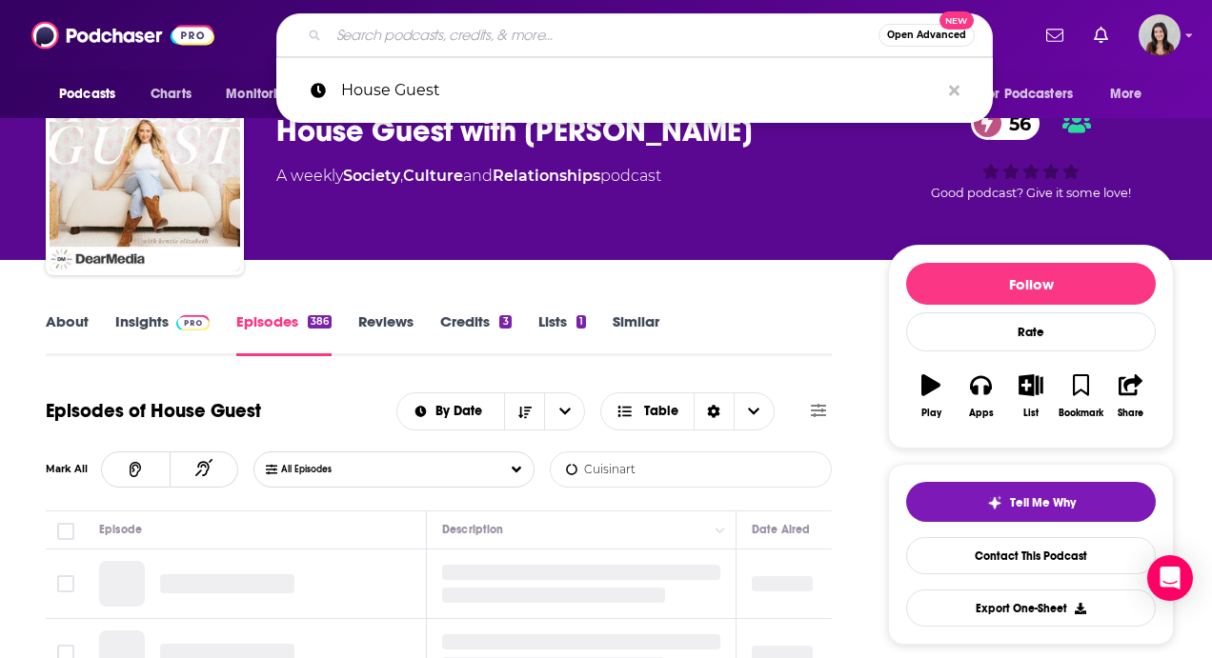
click at [403, 22] on input "Search podcasts, credits, & more..." at bounding box center [604, 35] width 550 height 30
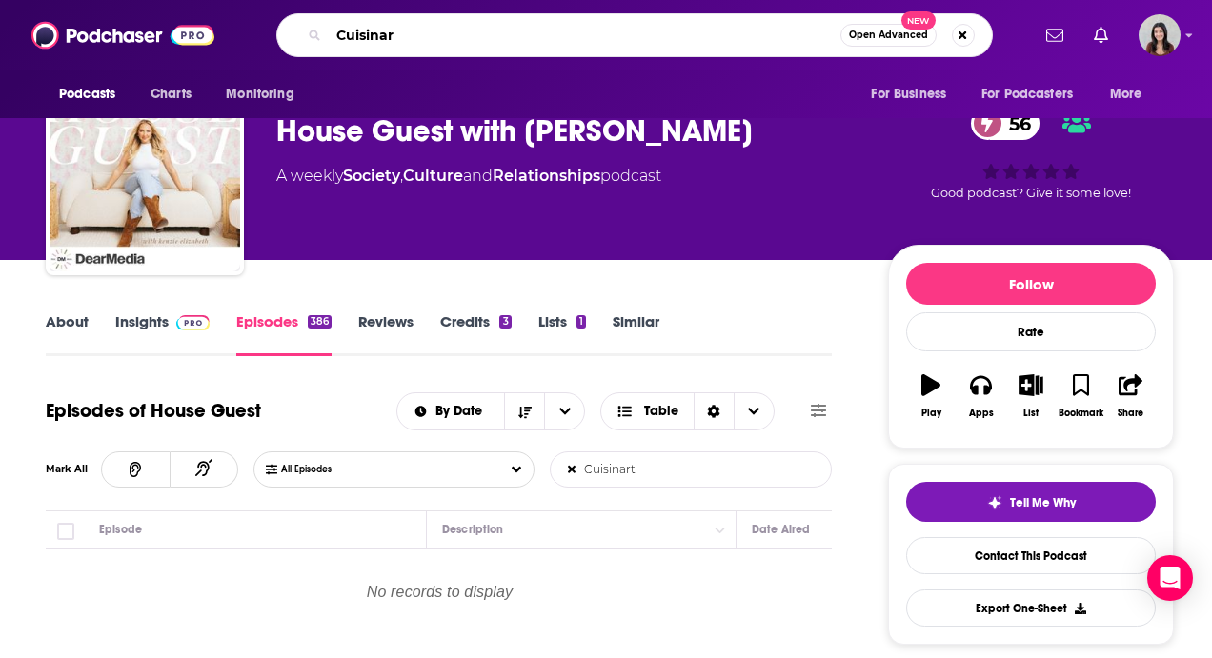
type input "Cuisinart"
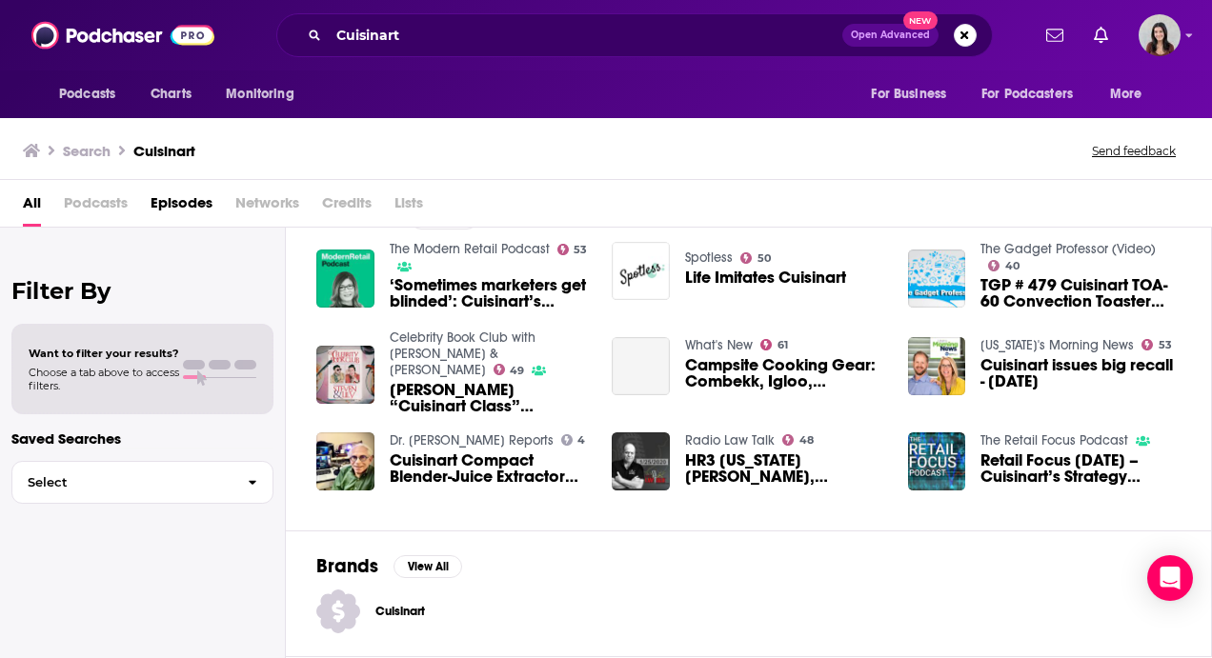
scroll to position [41, 0]
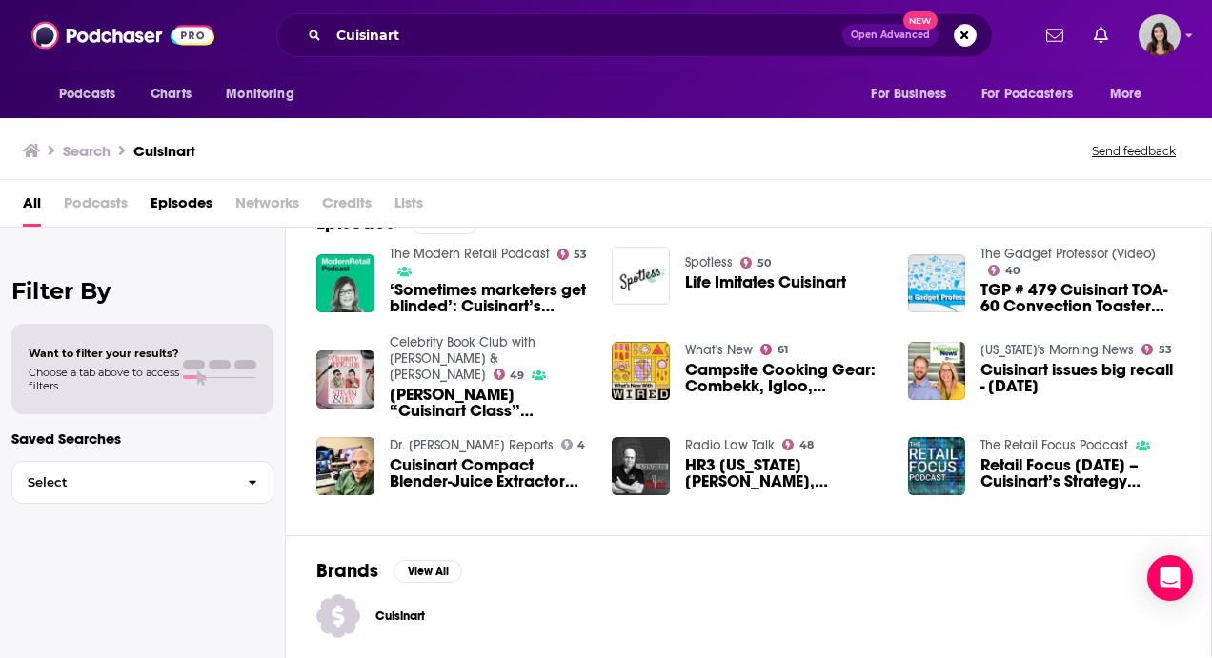
click at [543, 293] on span "‘Sometimes marketers get blinded’: Cuisinart’s [PERSON_NAME] on how the applian…" at bounding box center [490, 298] width 200 height 32
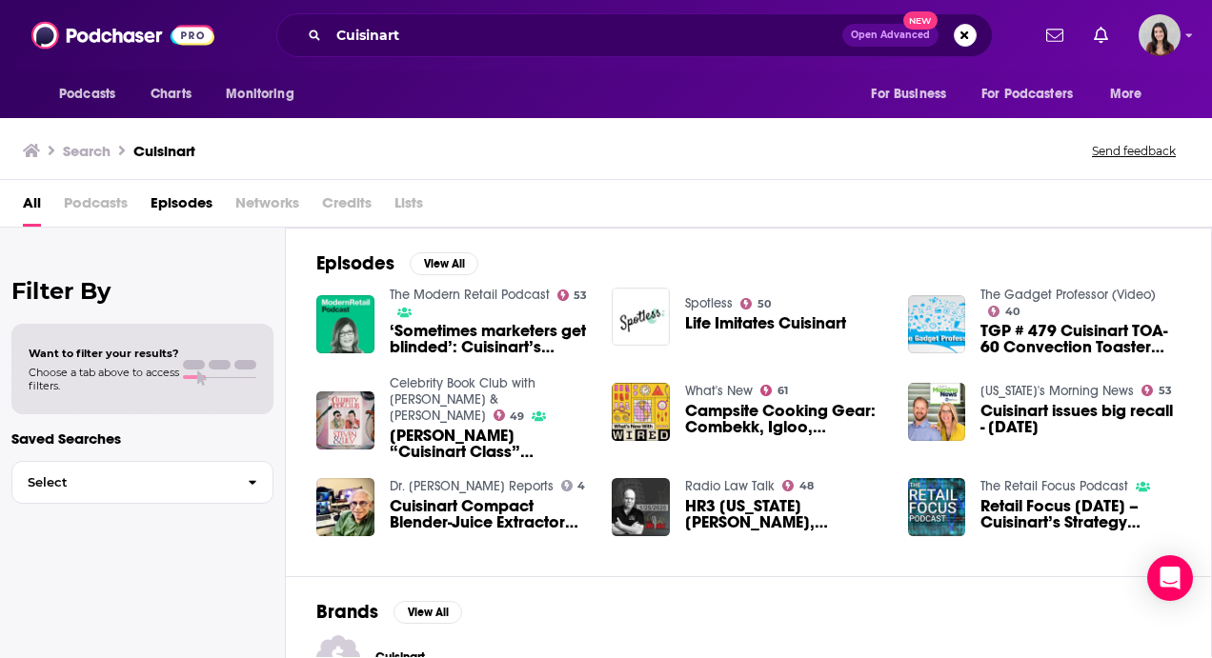
click at [429, 197] on div "All Podcasts Episodes Networks Credits Lists" at bounding box center [610, 207] width 1174 height 39
click at [417, 204] on span "Lists" at bounding box center [408, 207] width 29 height 39
click at [406, 207] on span "Lists" at bounding box center [408, 207] width 29 height 39
click at [353, 208] on span "Credits" at bounding box center [347, 207] width 50 height 39
click at [278, 204] on span "Networks" at bounding box center [267, 207] width 64 height 39
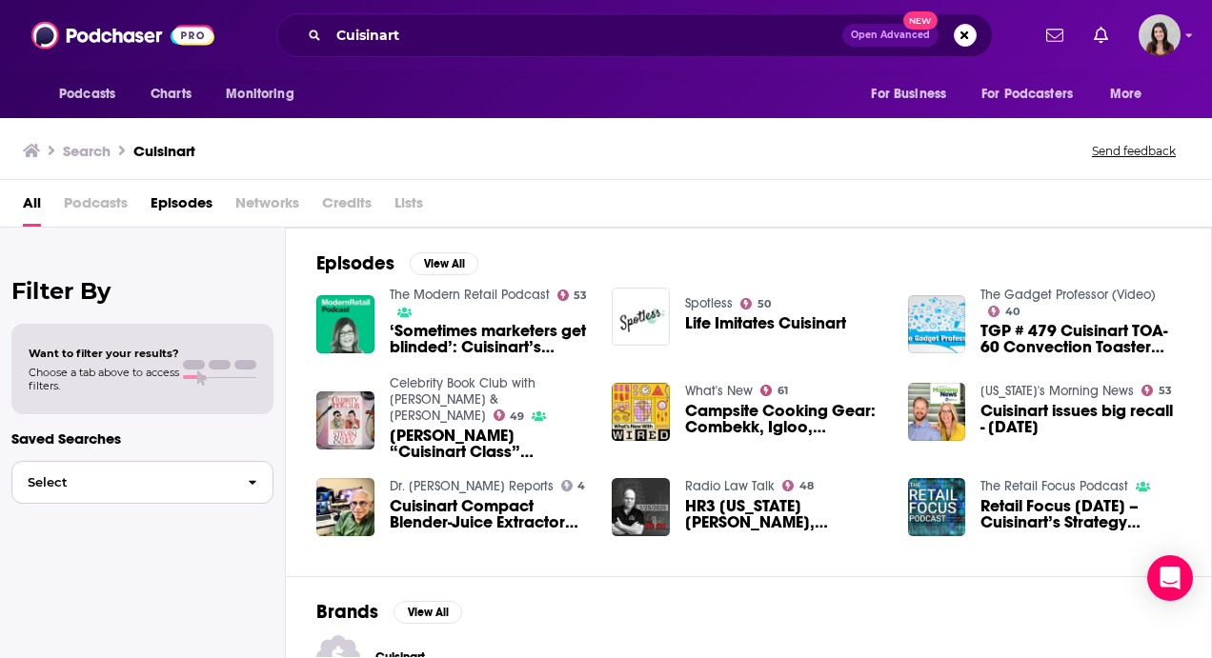
click at [195, 482] on span "Select" at bounding box center [122, 482] width 220 height 12
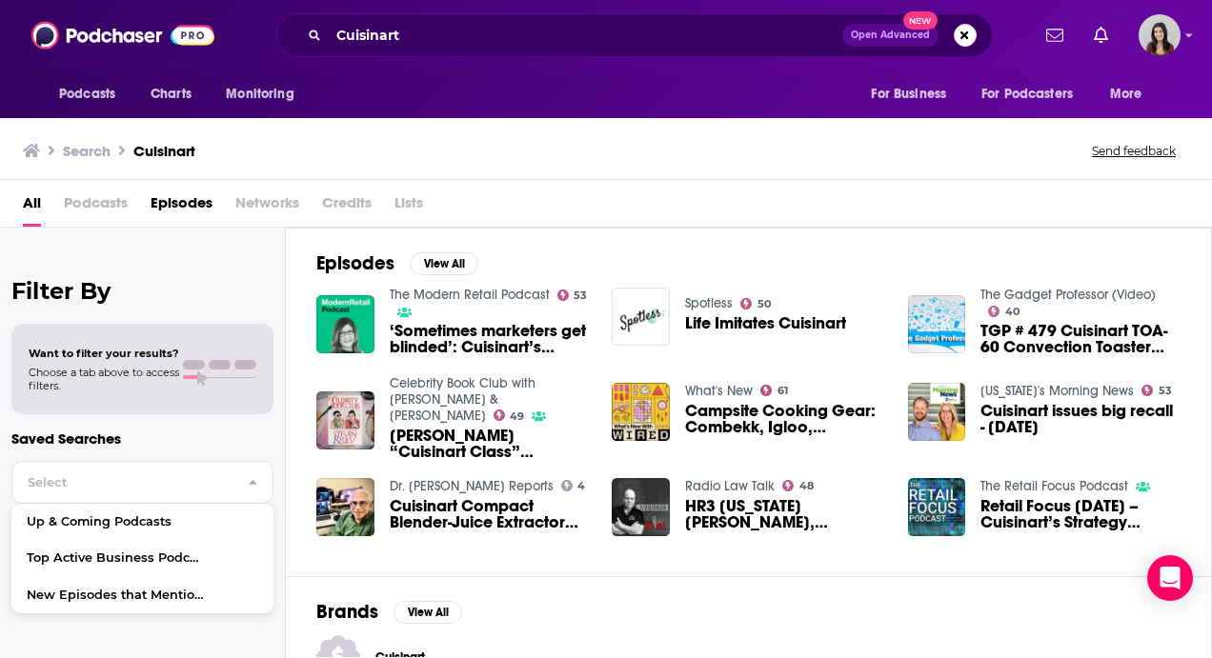
click at [563, 608] on div "Brands View All Cuisinart" at bounding box center [749, 639] width 926 height 127
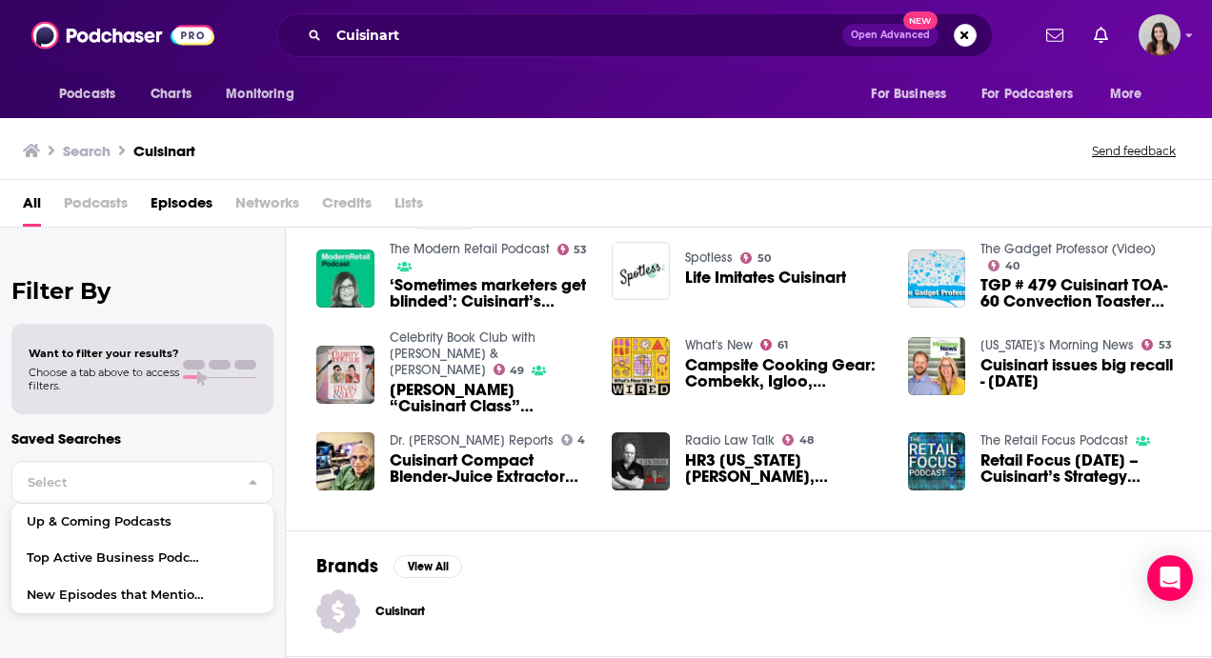
click at [403, 614] on span "Cuisinart" at bounding box center [431, 611] width 112 height 15
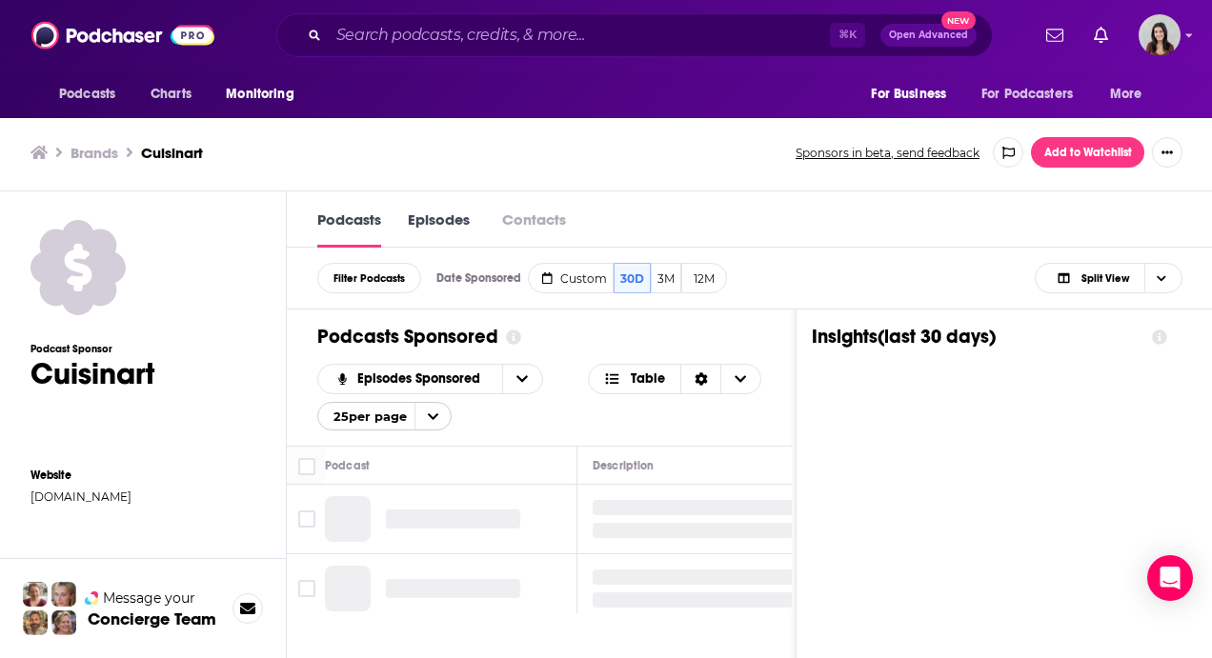
scroll to position [1, 0]
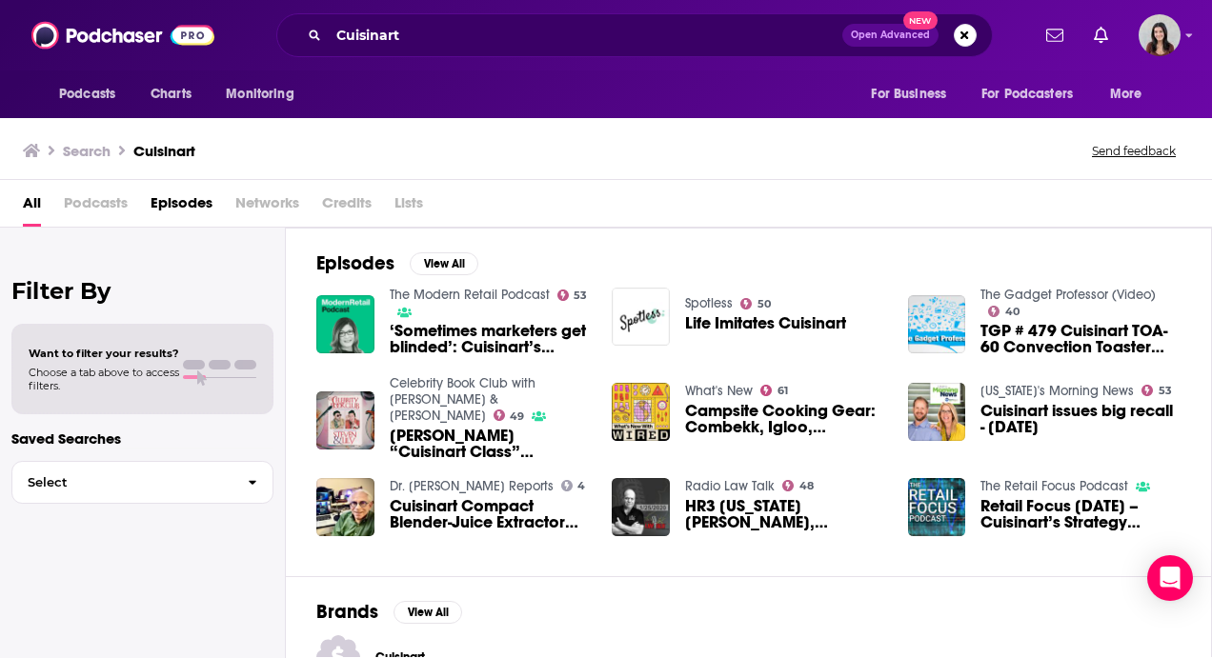
click at [105, 202] on span "Podcasts" at bounding box center [96, 207] width 64 height 39
click at [182, 207] on span "Episodes" at bounding box center [182, 207] width 62 height 39
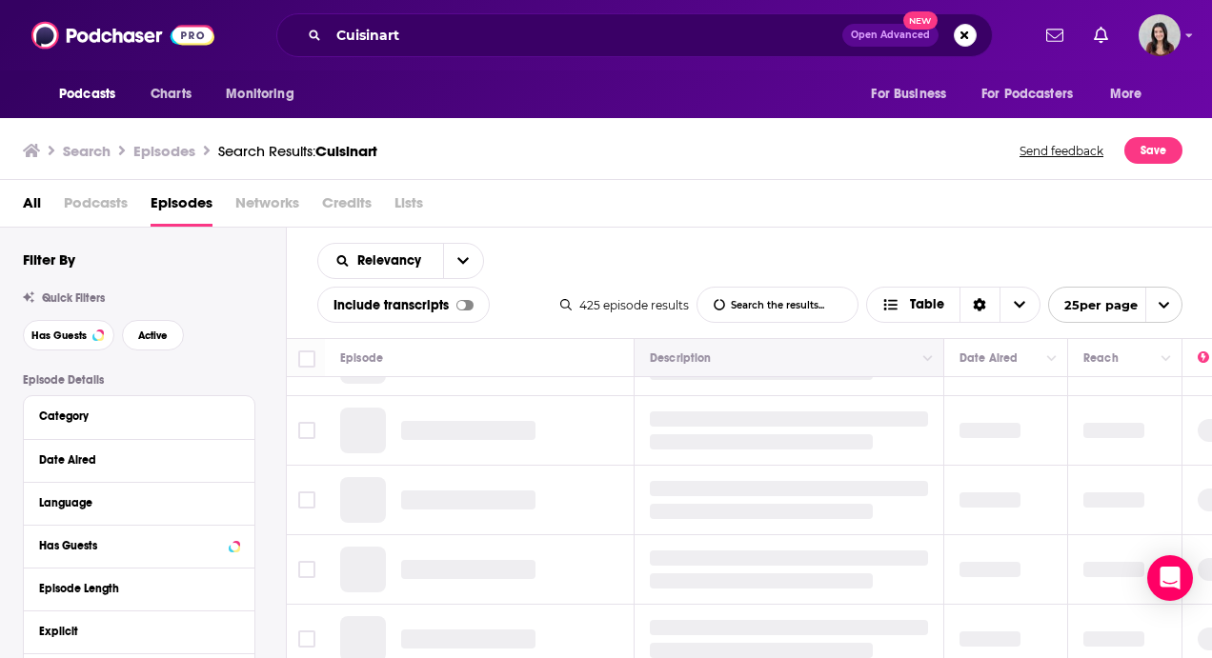
scroll to position [51, 0]
click at [462, 304] on div at bounding box center [461, 305] width 9 height 9
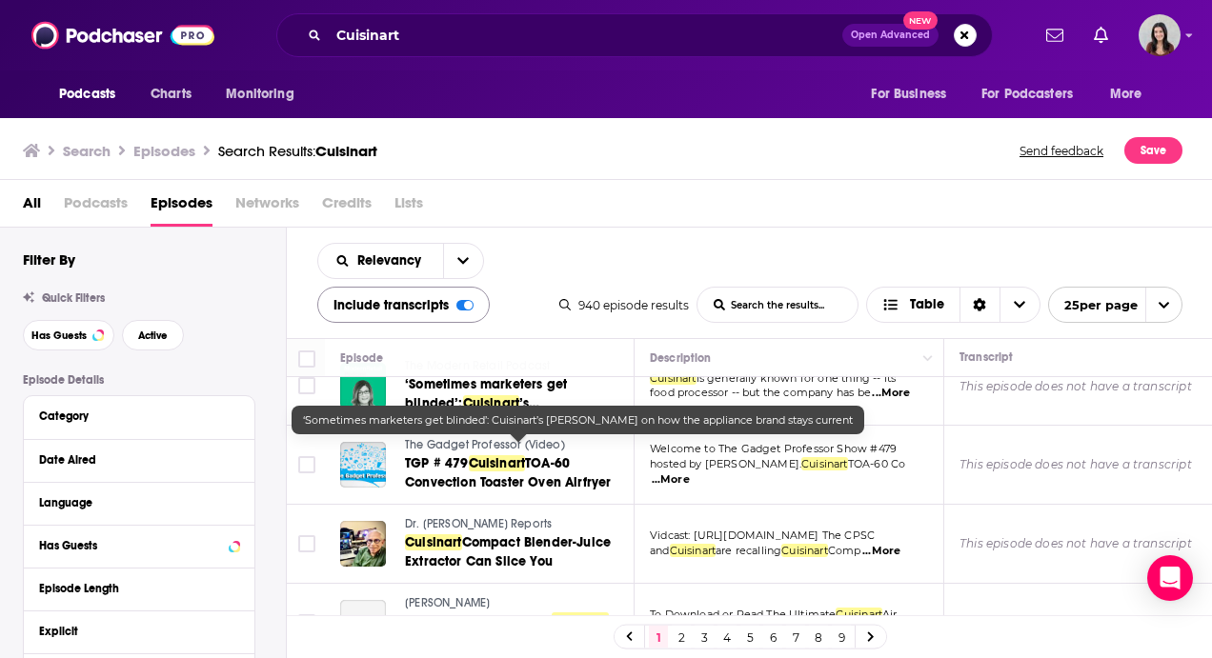
scroll to position [39, 0]
